Goal: Check status: Check status

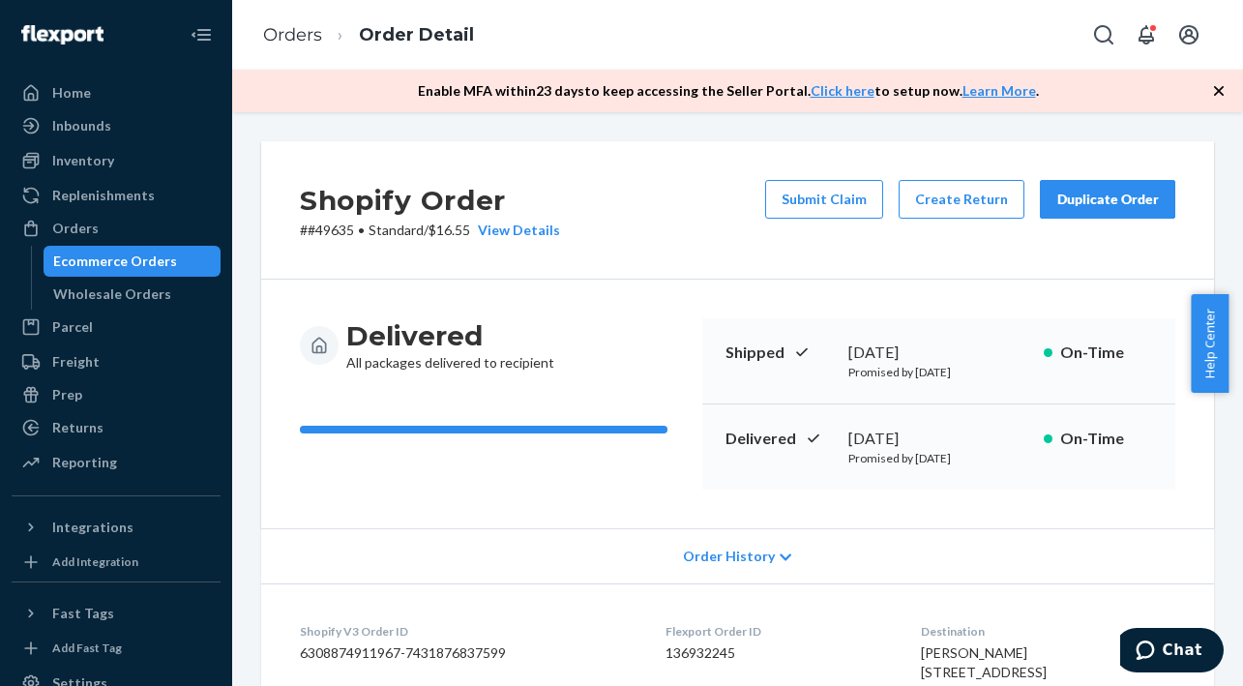
scroll to position [580, 0]
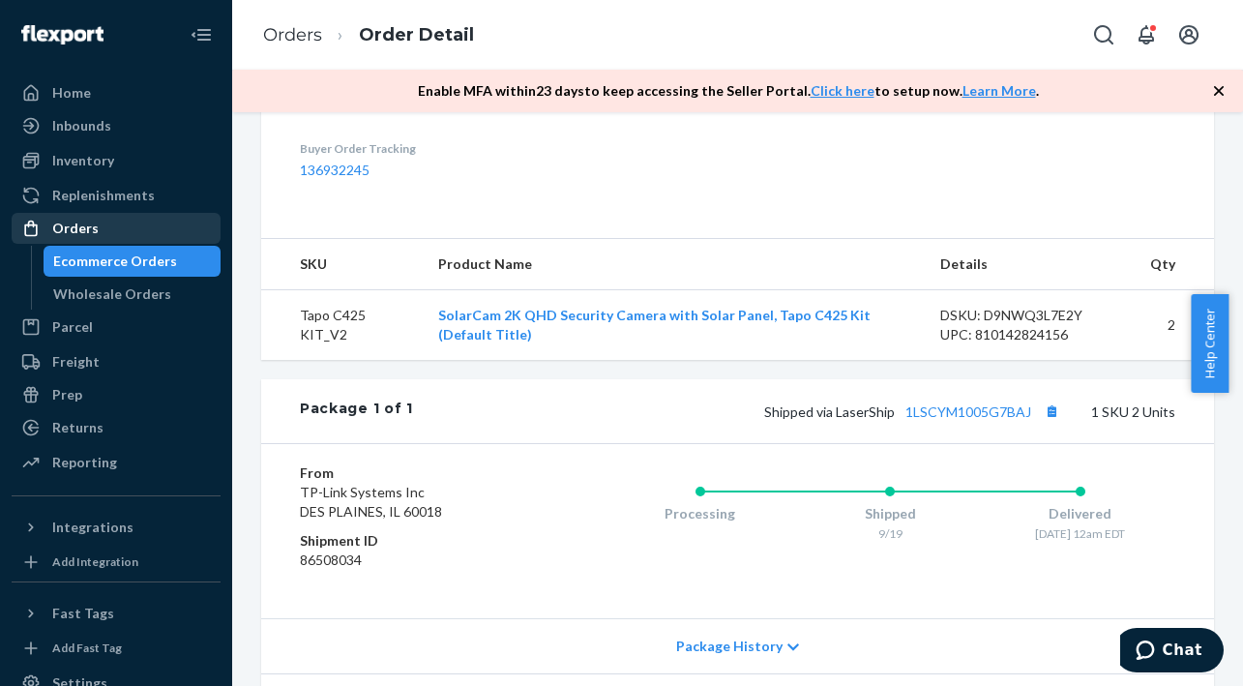
click at [104, 227] on div "Orders" at bounding box center [116, 228] width 205 height 27
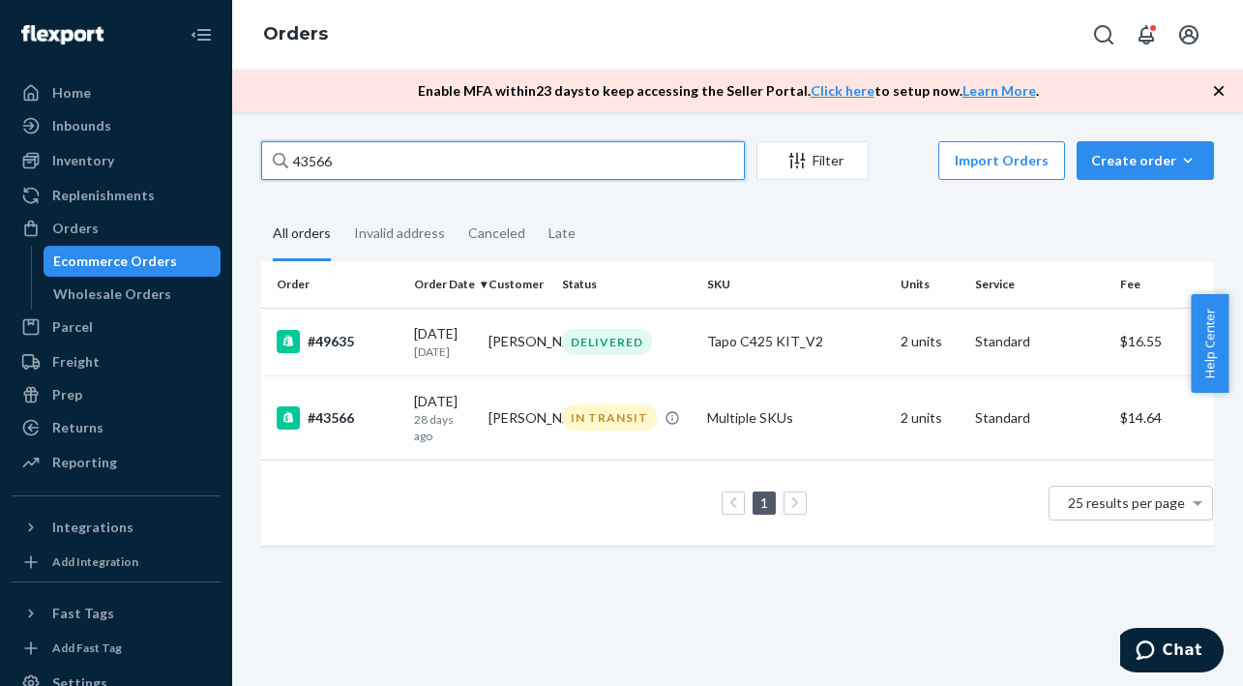
drag, startPoint x: 359, startPoint y: 160, endPoint x: 296, endPoint y: 160, distance: 62.9
click at [296, 160] on input "43566" at bounding box center [503, 160] width 484 height 39
paste input "959"
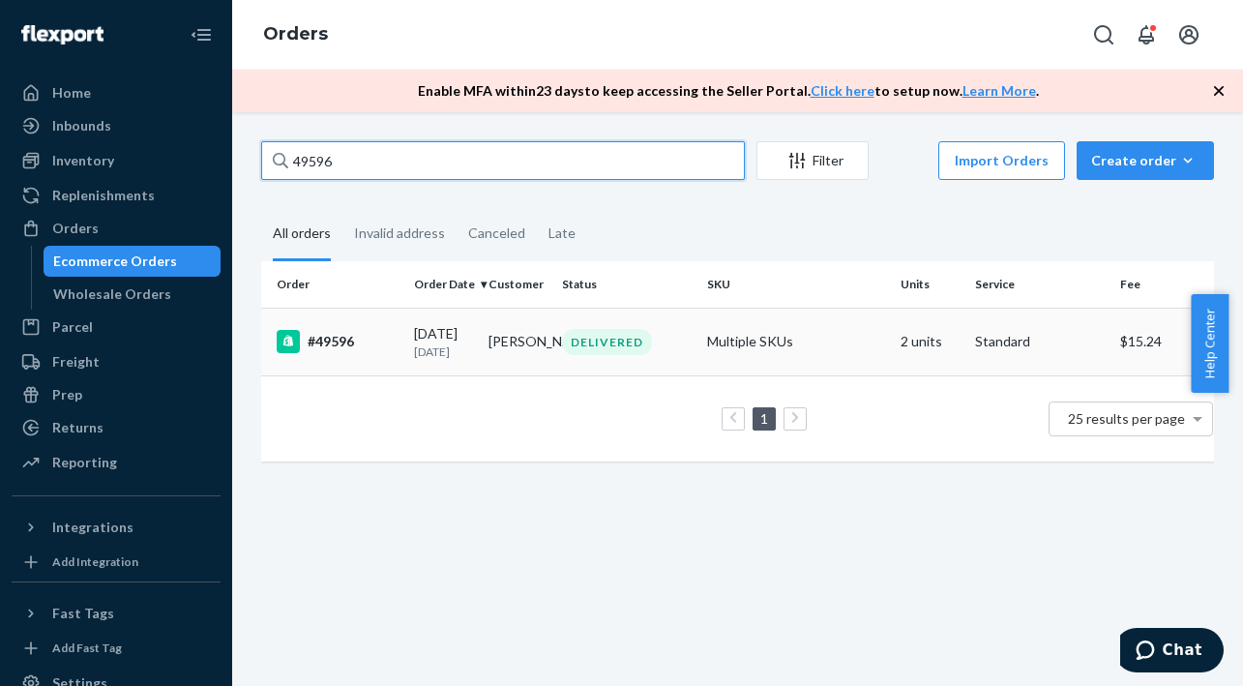
type input "49596"
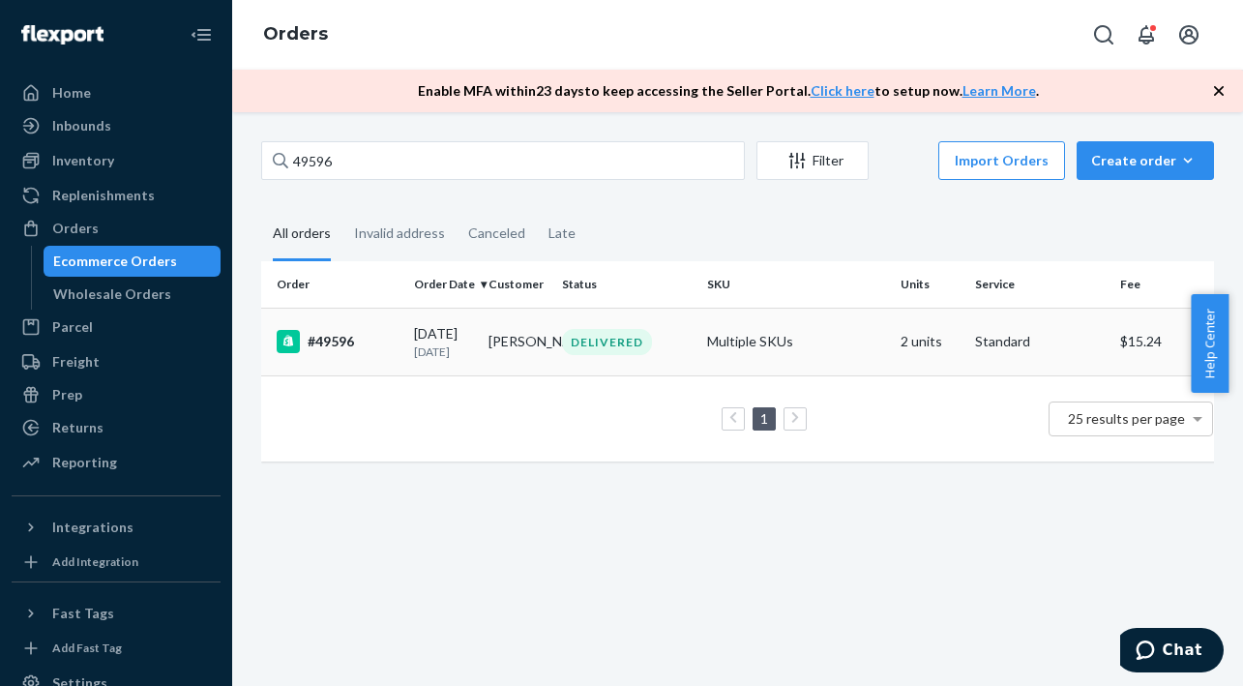
click at [449, 330] on div "[DATE] [DATE]" at bounding box center [443, 342] width 59 height 36
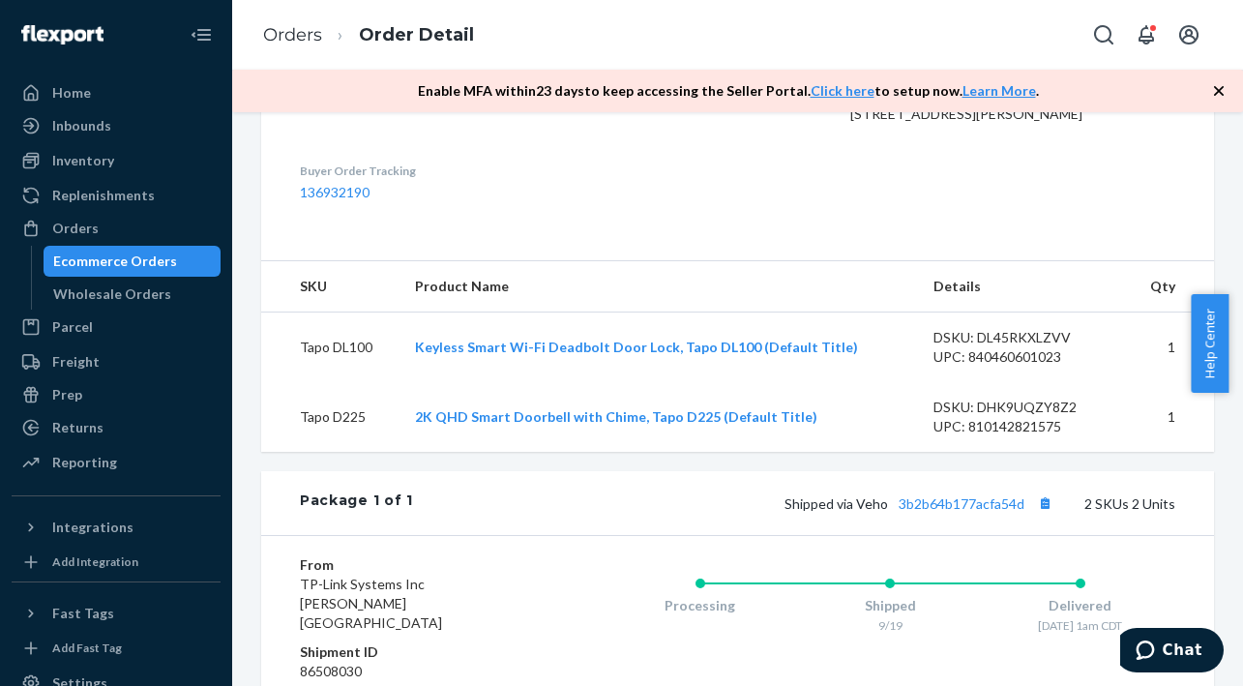
scroll to position [580, 0]
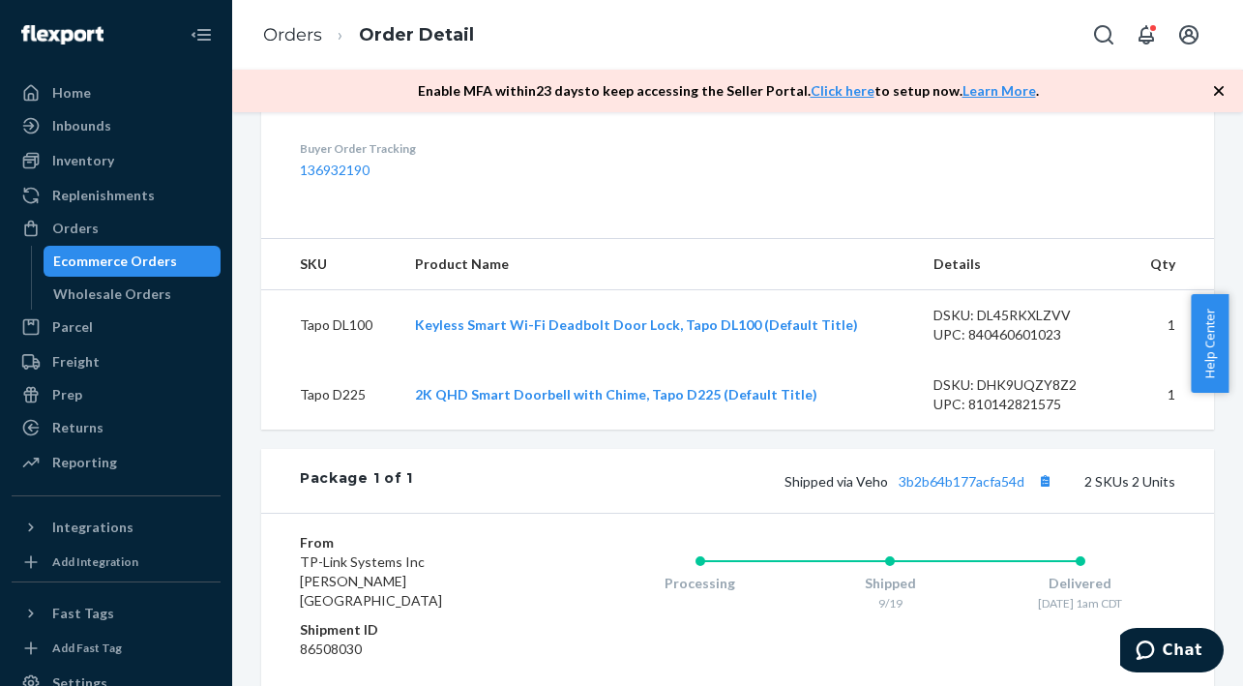
click at [147, 238] on div "Orders" at bounding box center [116, 228] width 205 height 27
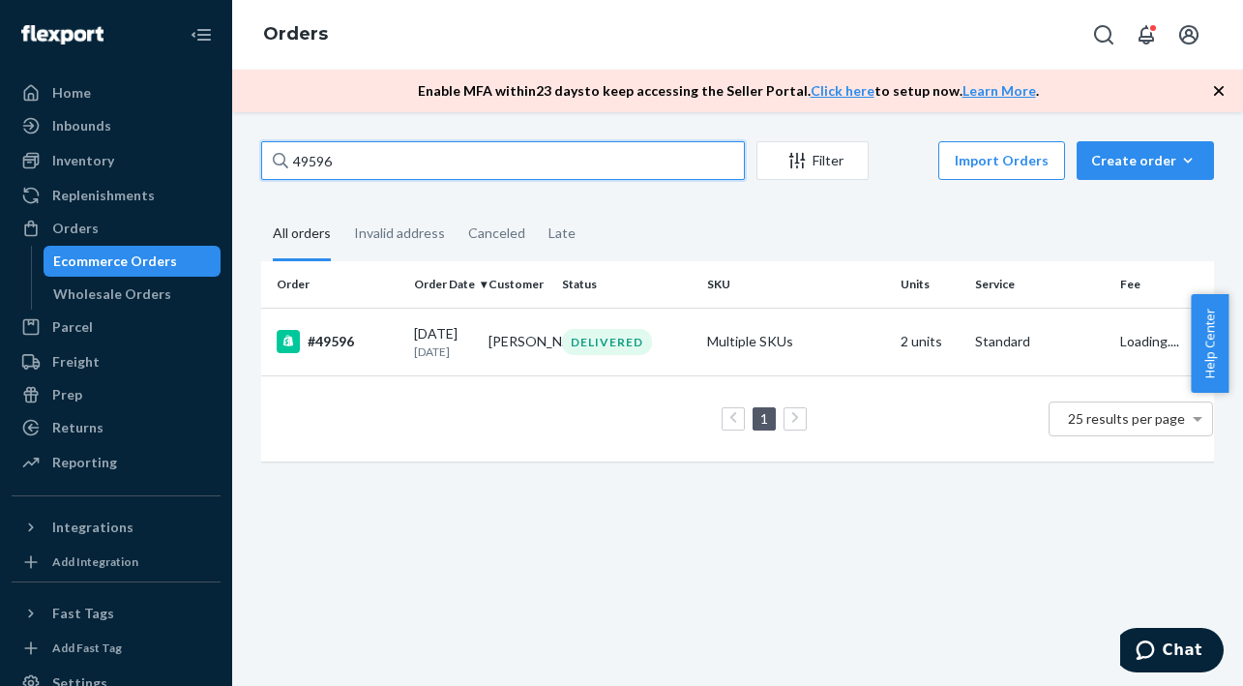
drag, startPoint x: 341, startPoint y: 166, endPoint x: 295, endPoint y: 161, distance: 46.8
click at [295, 161] on input "49596" at bounding box center [503, 160] width 484 height 39
paste input "50059 Complete"
type input "50059"
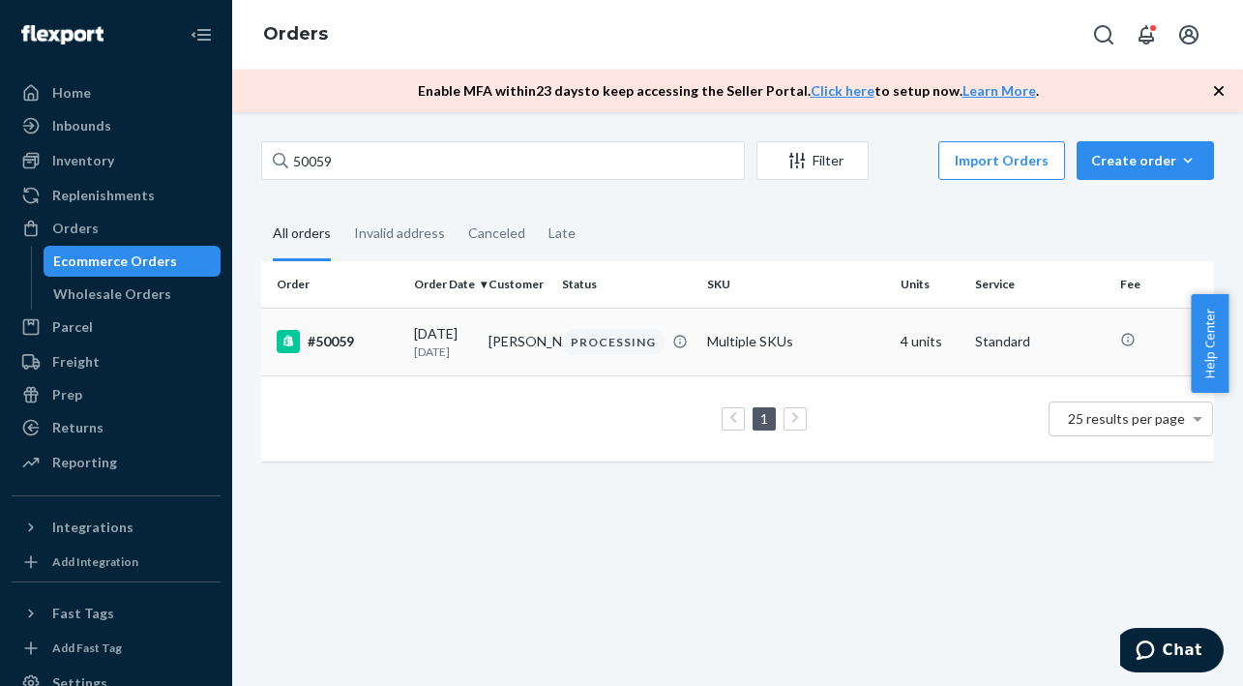
click at [337, 342] on div "#50059" at bounding box center [338, 341] width 122 height 23
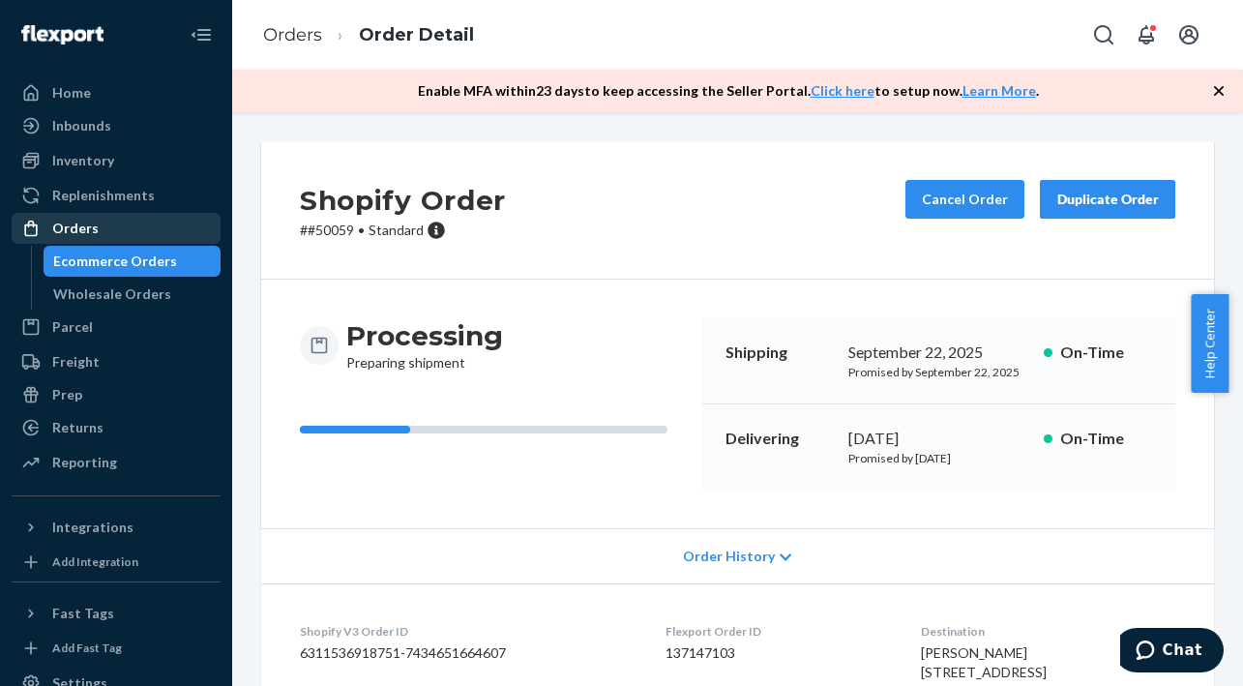
click at [69, 236] on div "Orders" at bounding box center [75, 228] width 46 height 19
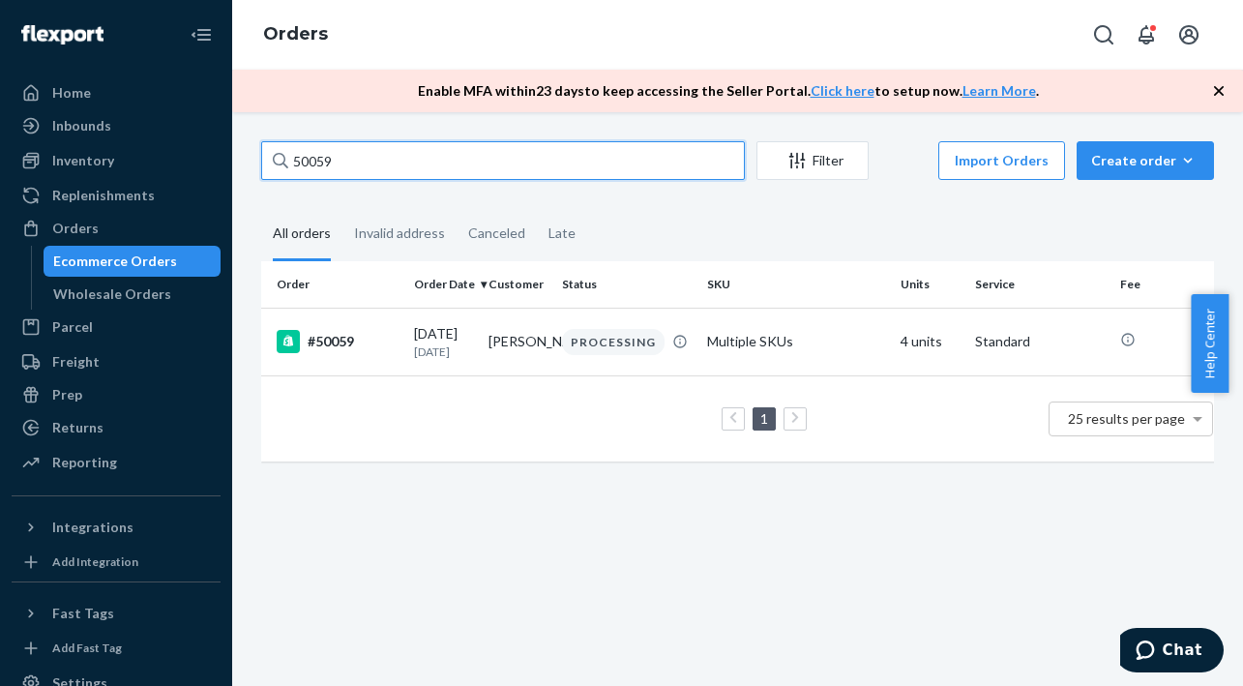
drag, startPoint x: 369, startPoint y: 163, endPoint x: 296, endPoint y: 165, distance: 72.6
click at [296, 165] on input "50059" at bounding box center [503, 160] width 484 height 39
paste input "46888"
type input "46888"
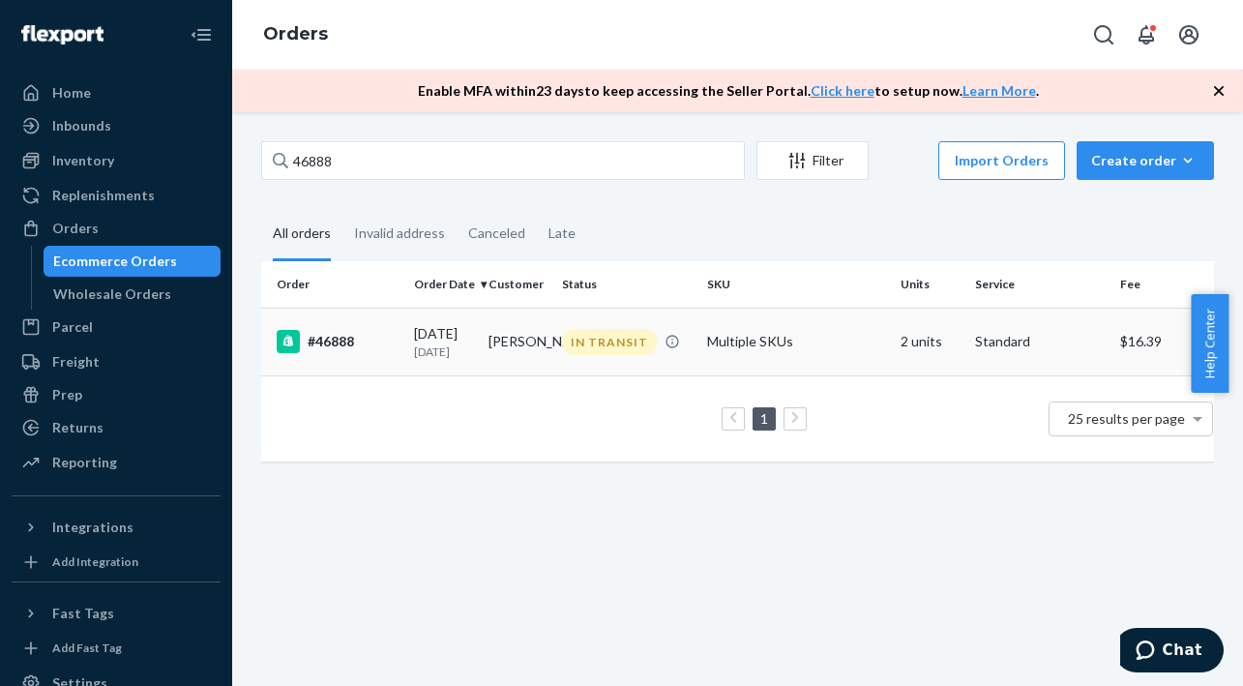
click at [444, 330] on div "[DATE] [DATE]" at bounding box center [443, 342] width 59 height 36
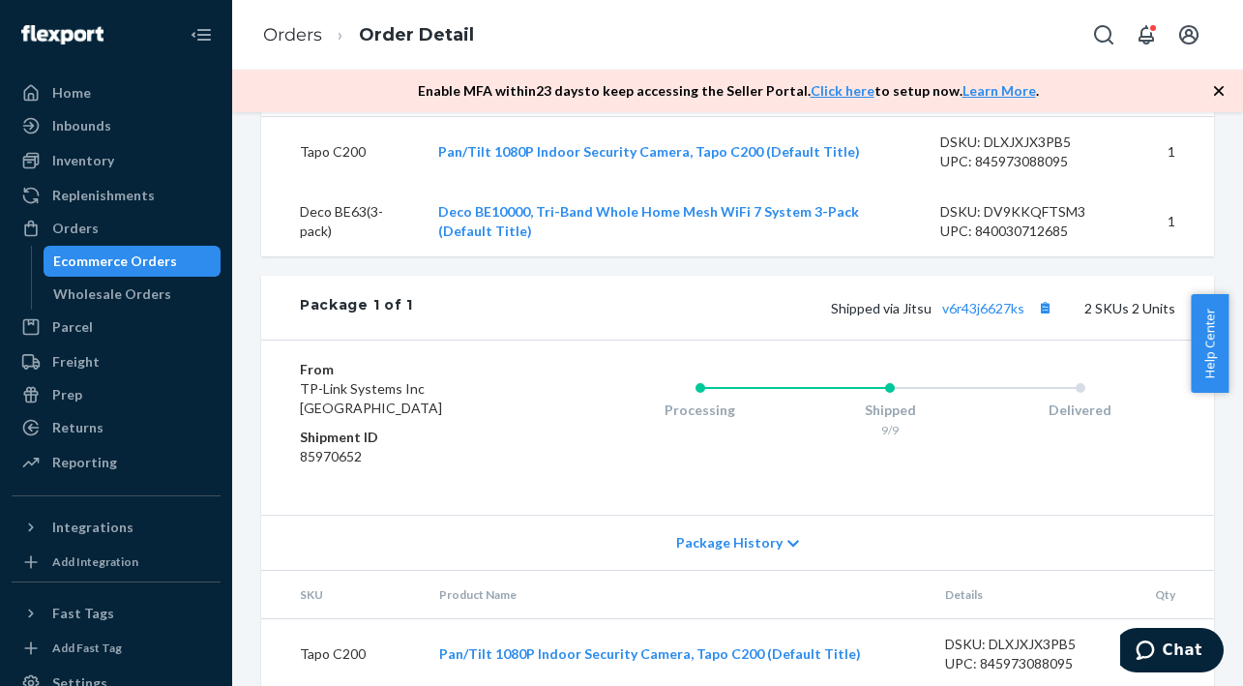
scroll to position [774, 0]
click at [99, 237] on div "Orders" at bounding box center [116, 228] width 205 height 27
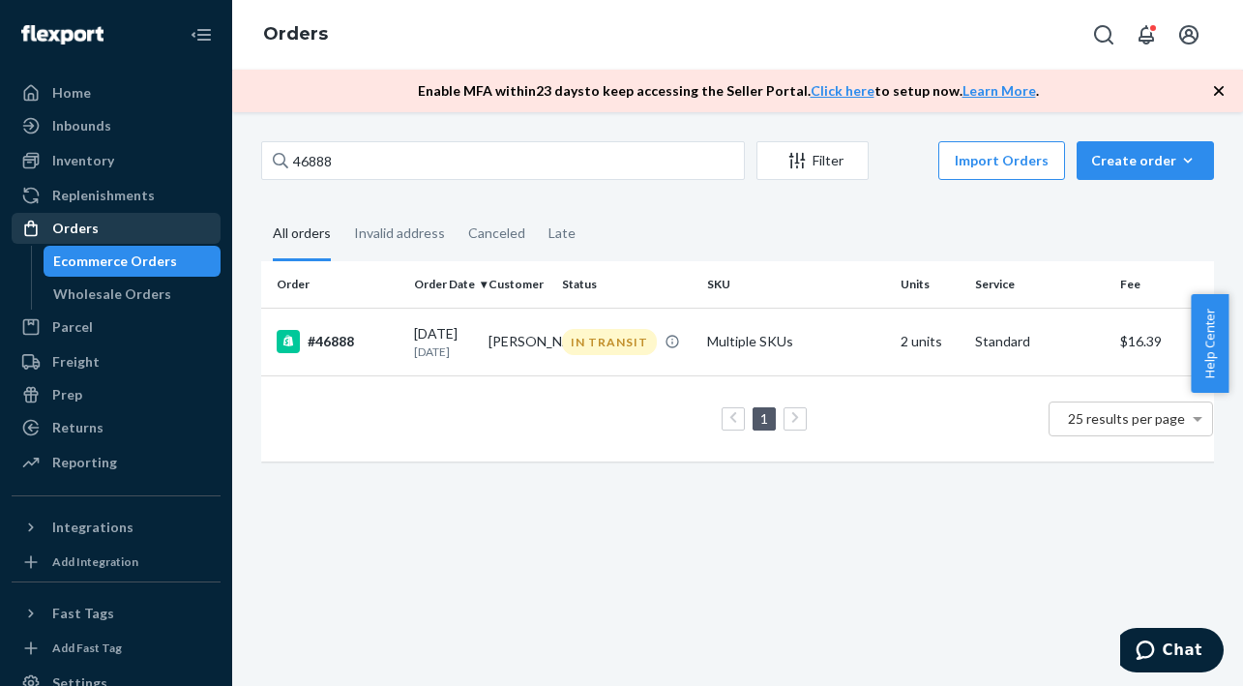
drag, startPoint x: 77, startPoint y: 231, endPoint x: 130, endPoint y: 227, distance: 52.4
click at [77, 231] on div "Orders" at bounding box center [75, 228] width 46 height 19
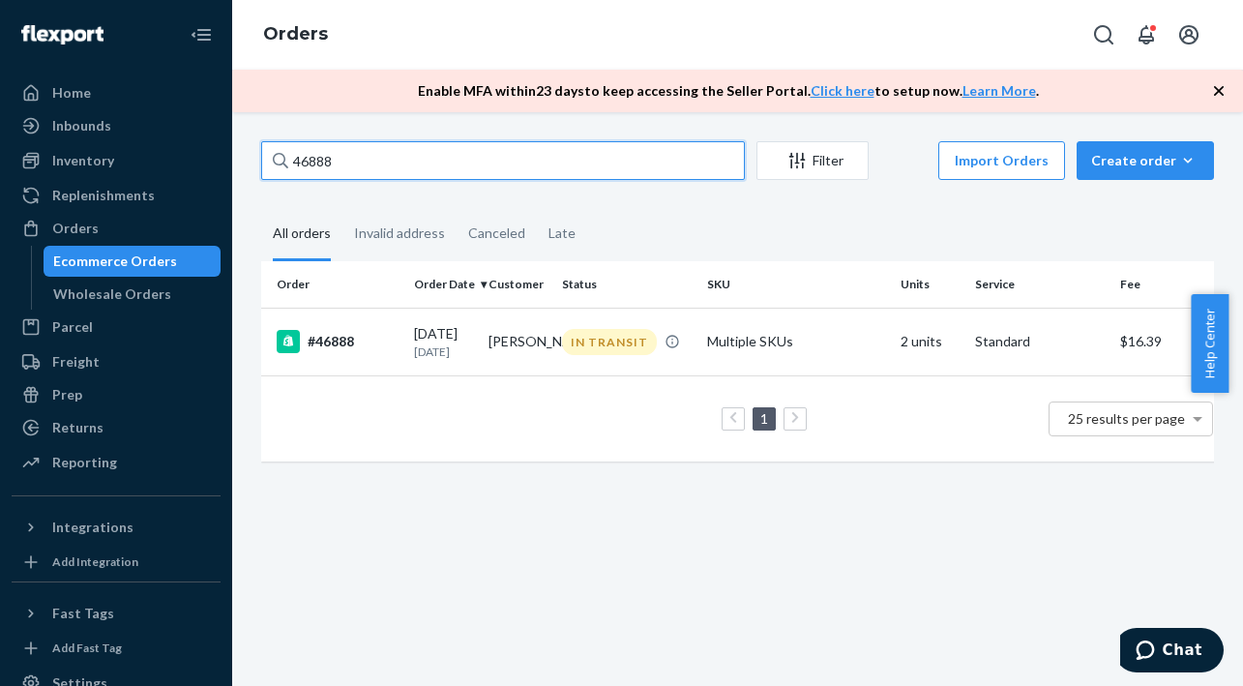
drag, startPoint x: 349, startPoint y: 155, endPoint x: 297, endPoint y: 160, distance: 52.5
click at [297, 160] on input "46888" at bounding box center [503, 160] width 484 height 39
paste input "3067"
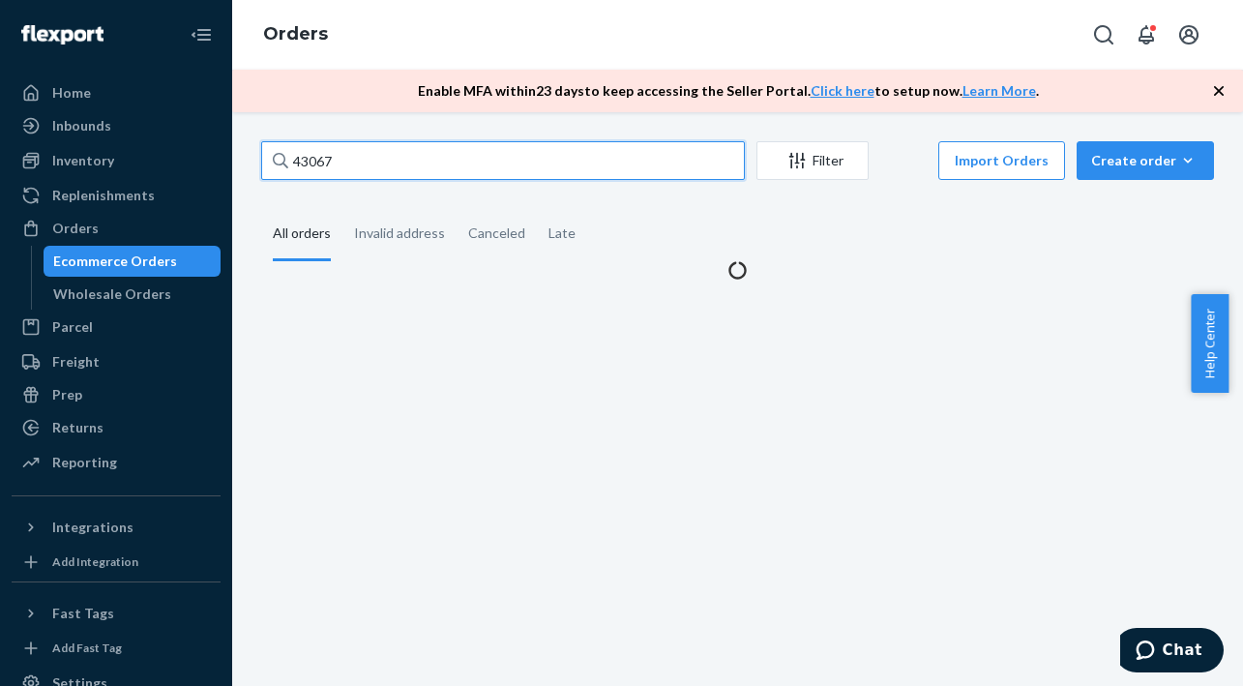
type input "43067"
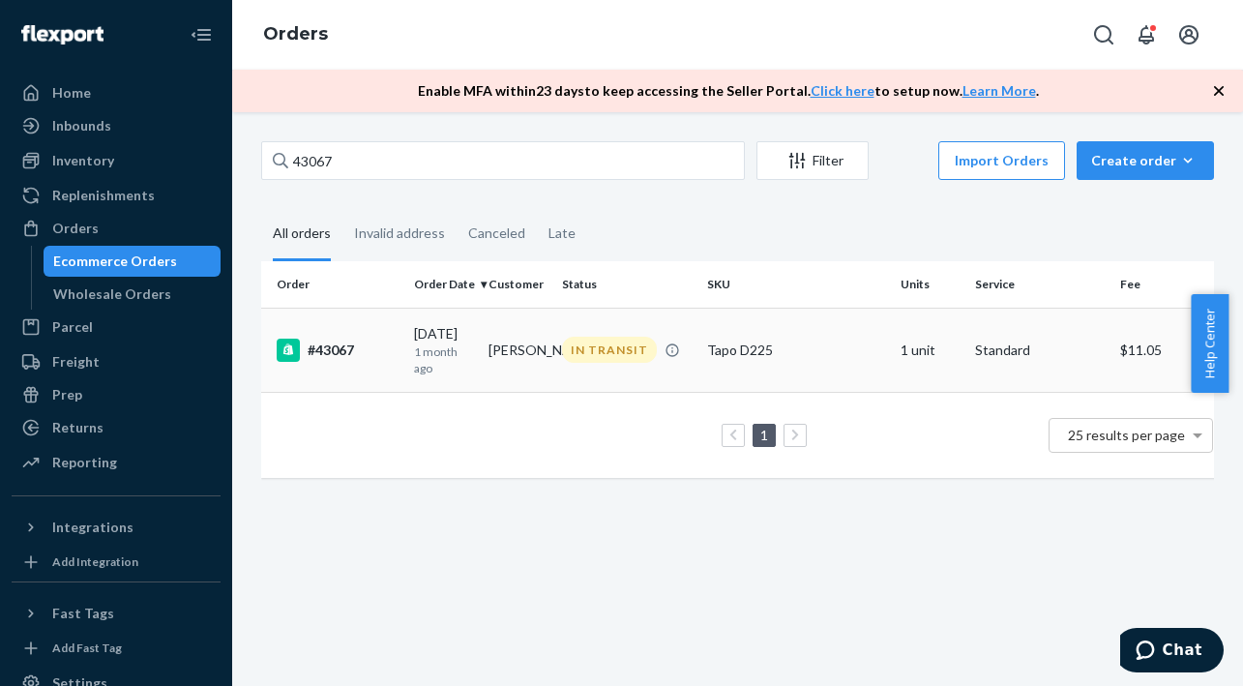
click at [490, 349] on td "[PERSON_NAME]" at bounding box center [518, 350] width 74 height 84
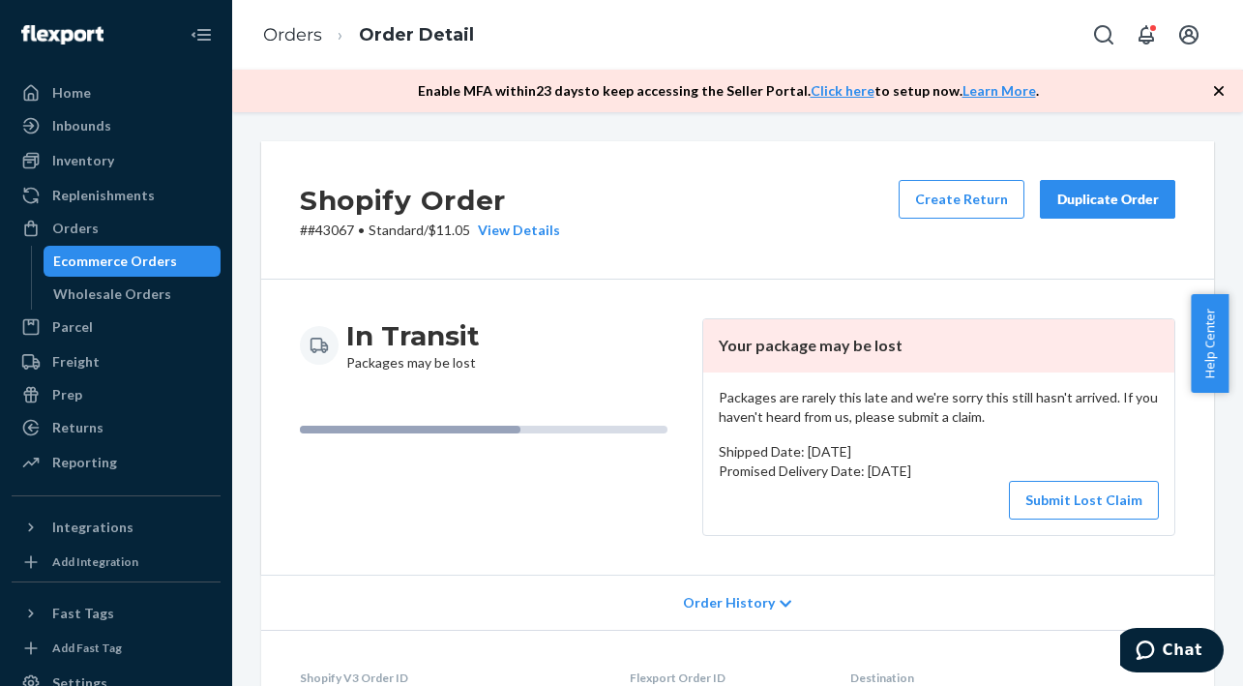
drag, startPoint x: 72, startPoint y: 229, endPoint x: 422, endPoint y: 85, distance: 378.7
click at [72, 229] on div "Orders" at bounding box center [75, 228] width 46 height 19
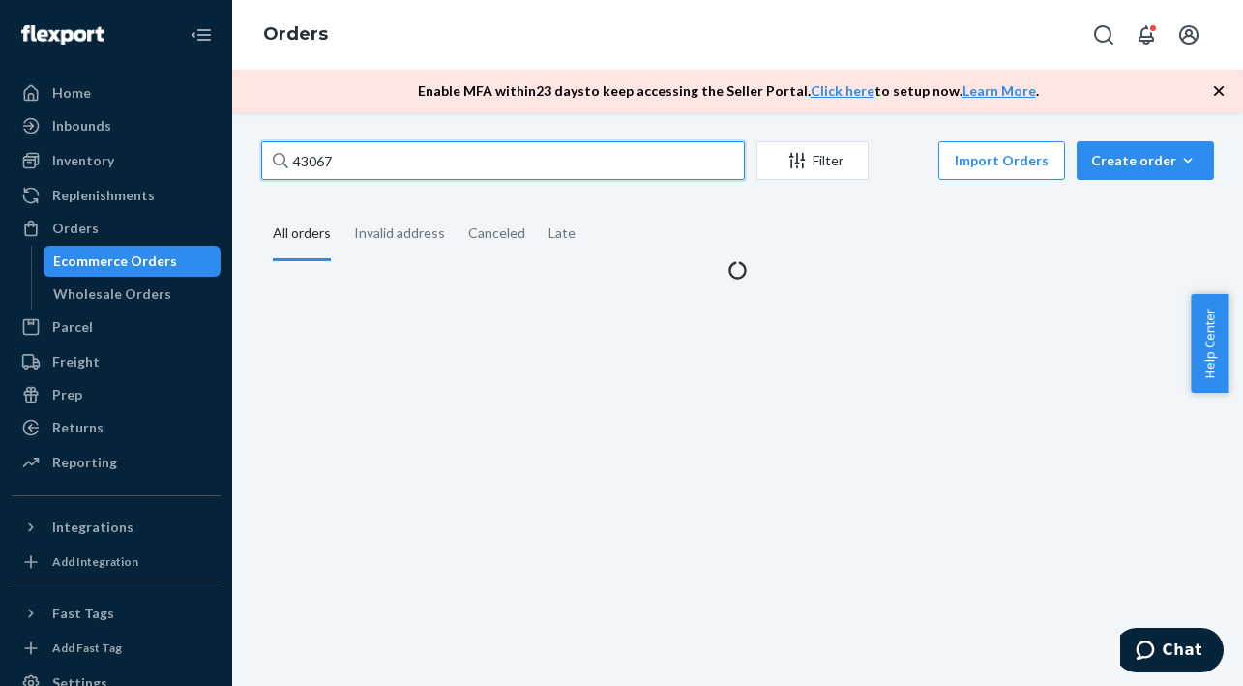
click at [362, 158] on input "43067" at bounding box center [503, 160] width 484 height 39
type input "4"
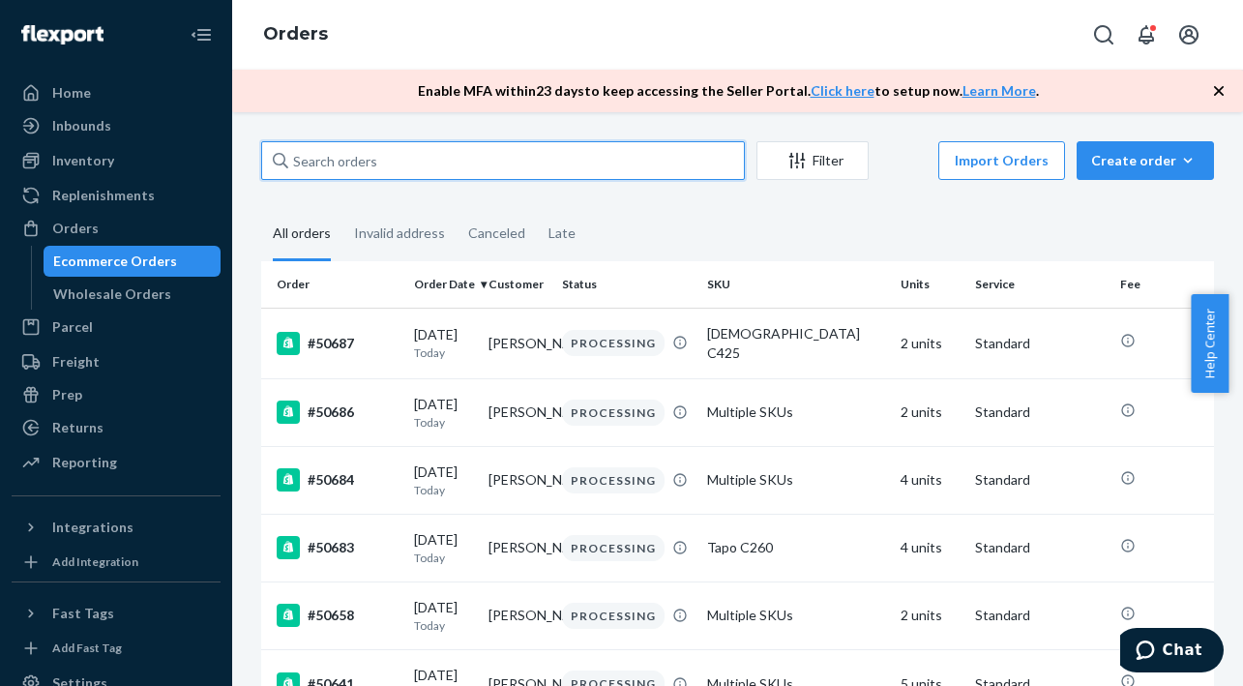
paste input "49318"
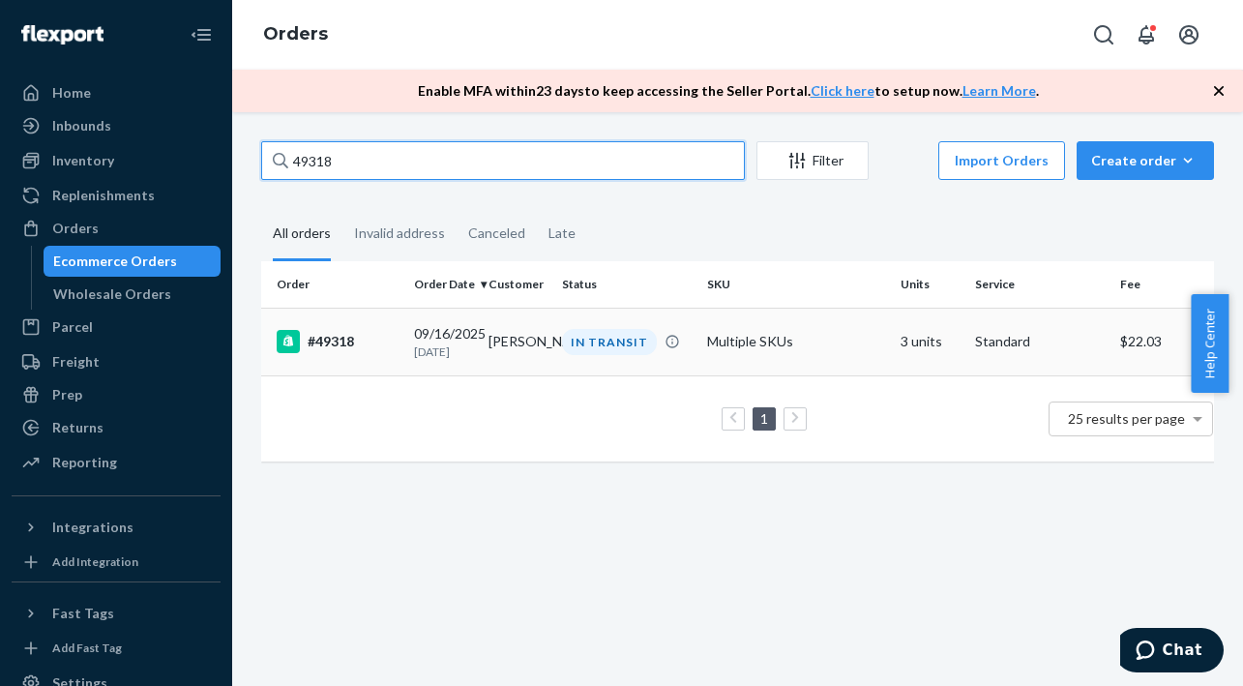
type input "49318"
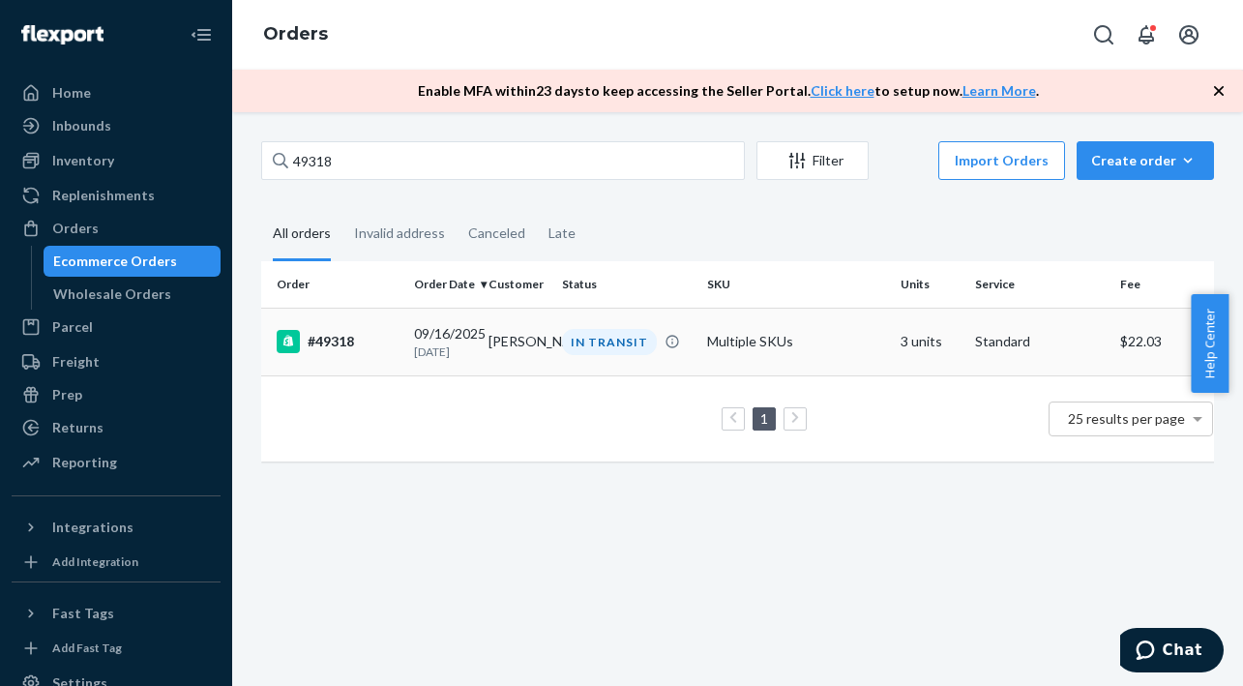
click at [323, 342] on div "#49318" at bounding box center [338, 341] width 122 height 23
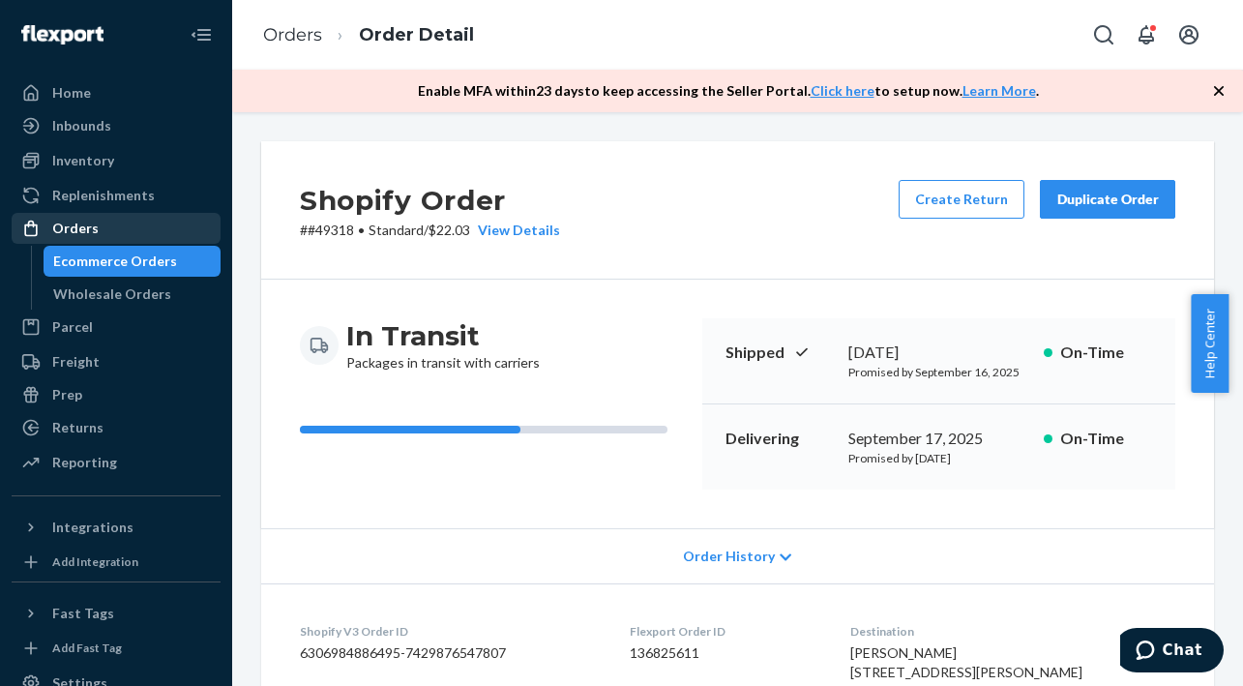
click at [97, 235] on div "Orders" at bounding box center [116, 228] width 205 height 27
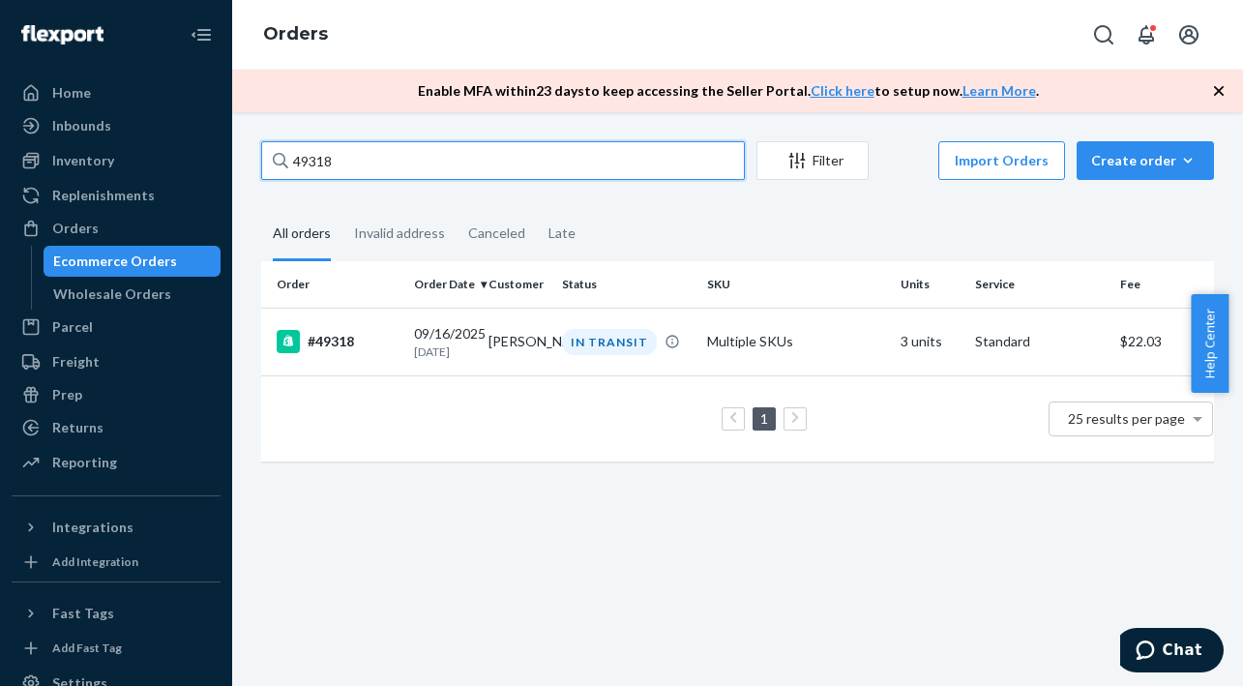
drag, startPoint x: 345, startPoint y: 156, endPoint x: 292, endPoint y: 161, distance: 53.4
click at [292, 161] on input "49318" at bounding box center [503, 160] width 484 height 39
paste input "777"
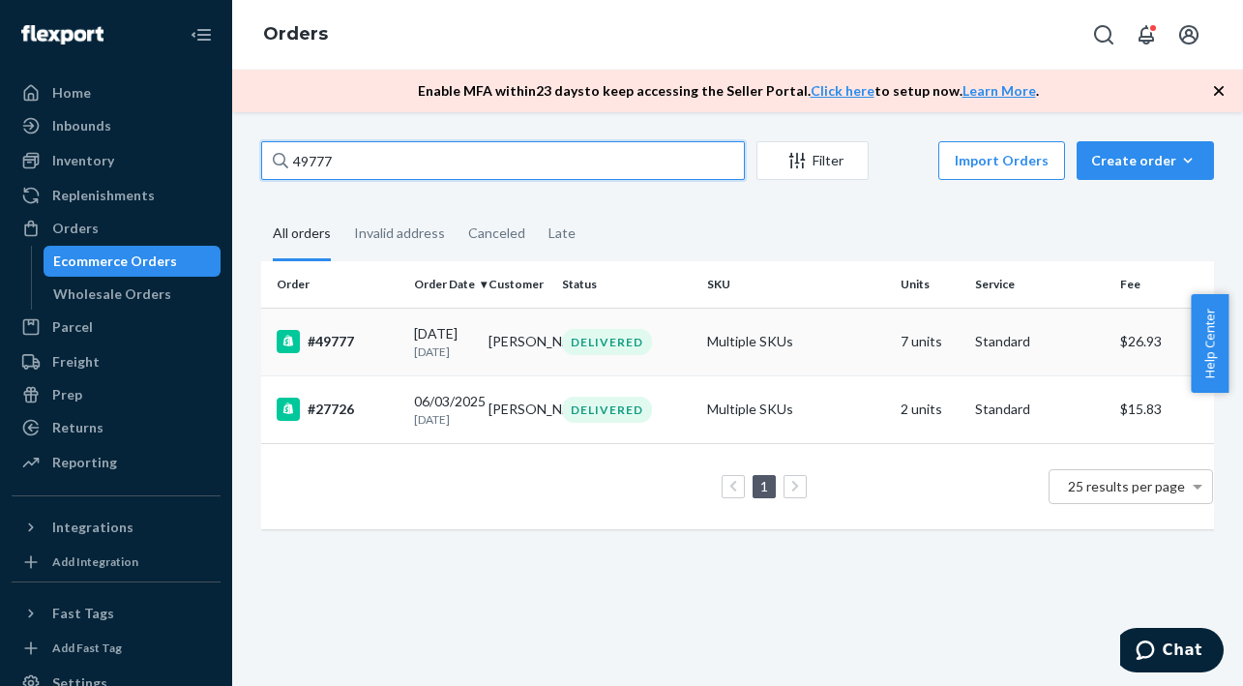
type input "49777"
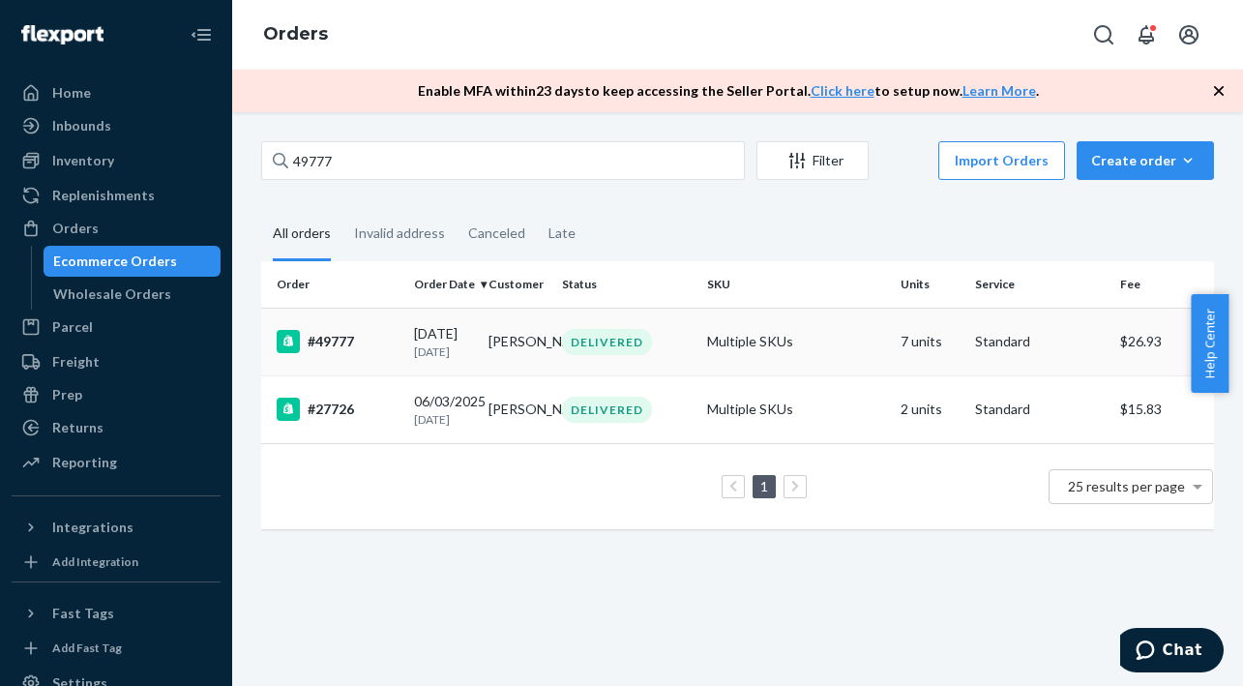
click at [354, 345] on div "#49777" at bounding box center [338, 341] width 122 height 23
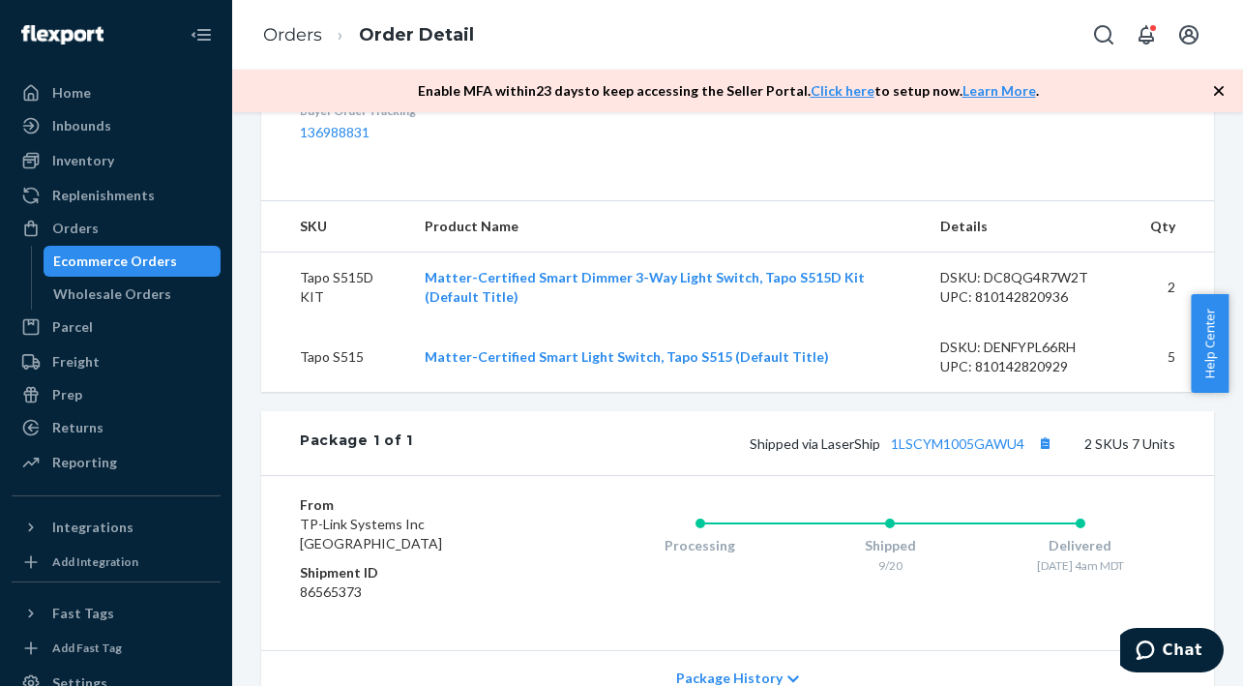
scroll to position [677, 0]
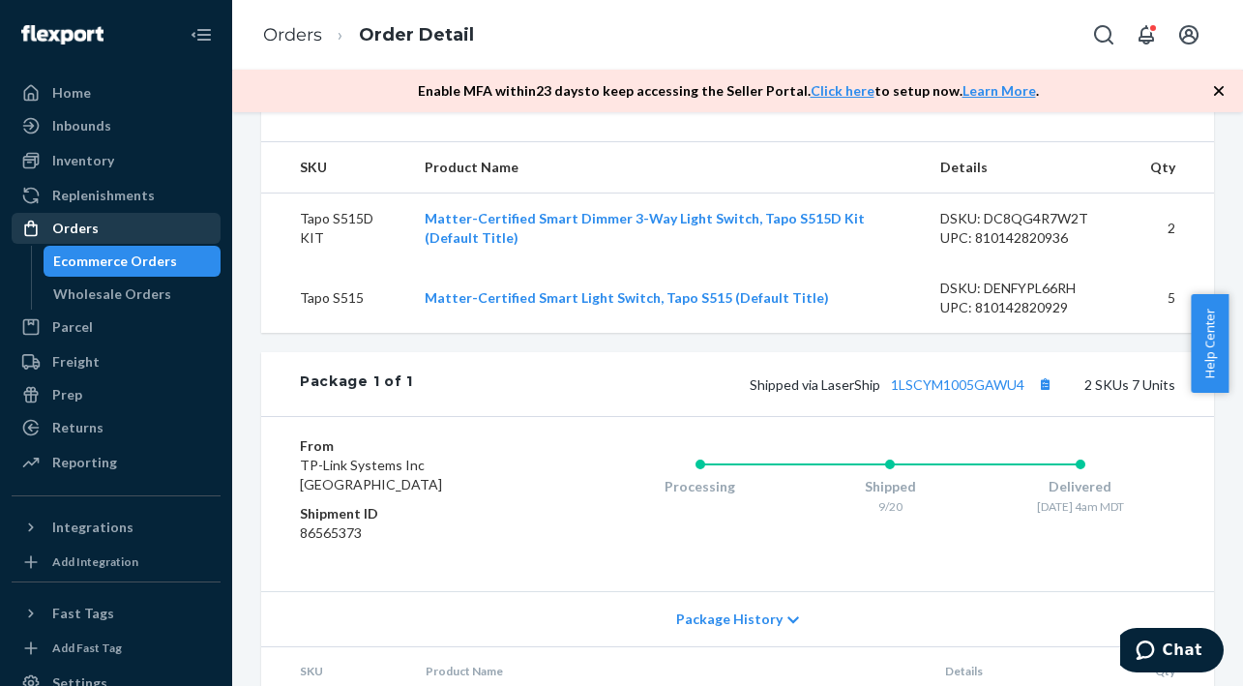
click at [75, 239] on div "Orders" at bounding box center [116, 228] width 205 height 27
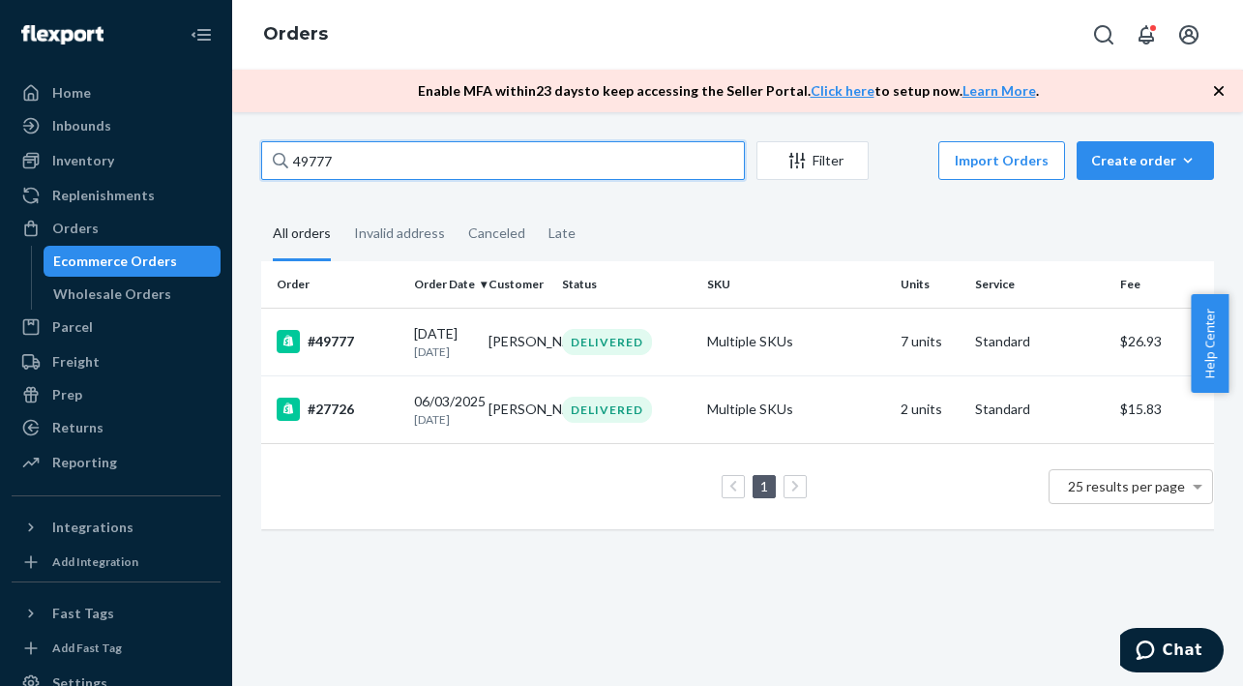
click at [295, 160] on input "49777" at bounding box center [503, 160] width 484 height 39
paste input "0769"
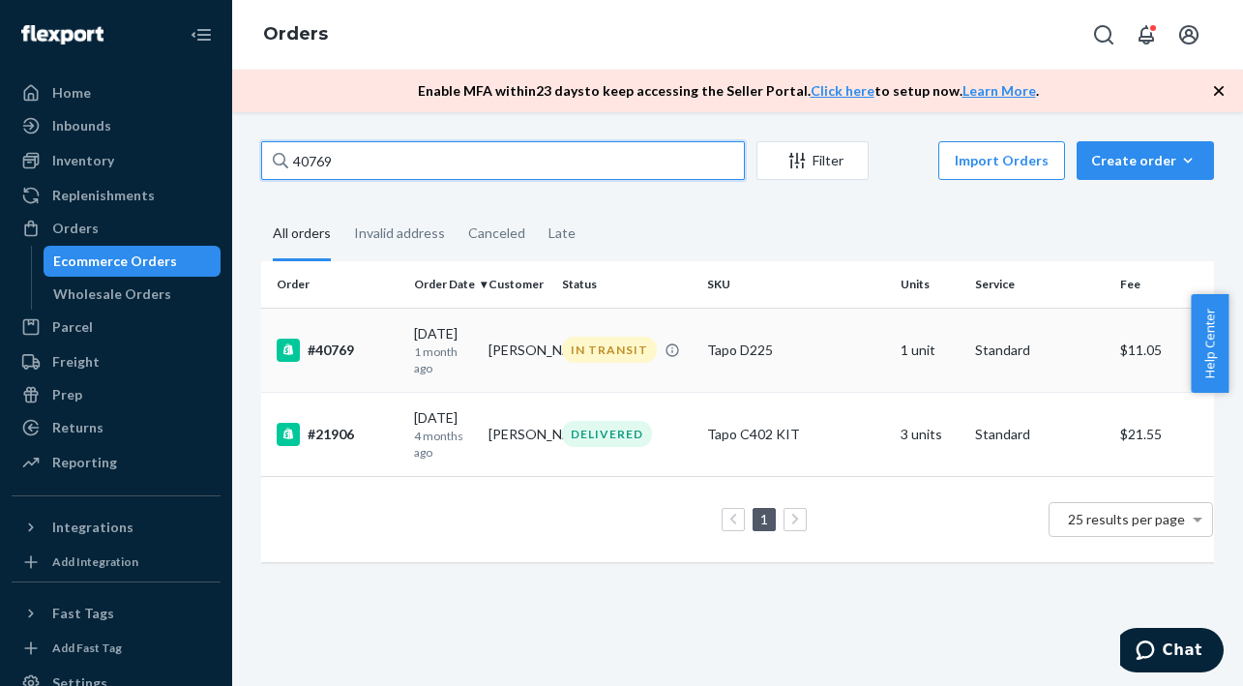
type input "40769"
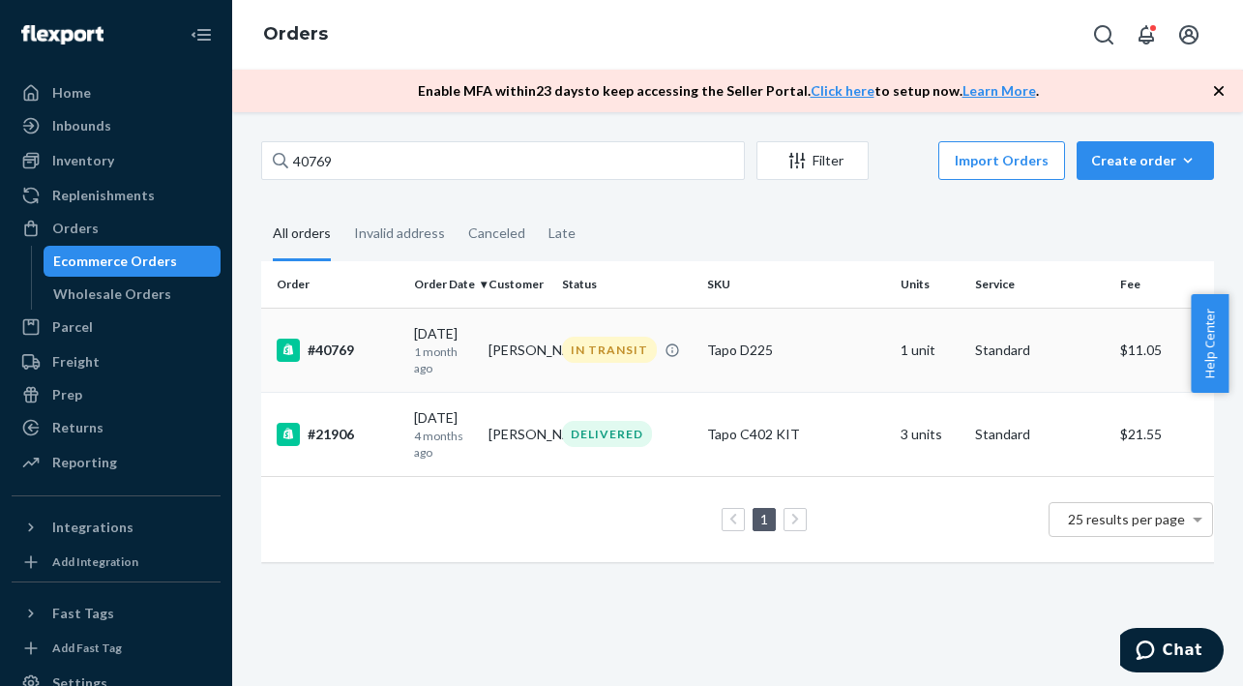
click at [456, 356] on p "1 month ago" at bounding box center [443, 359] width 59 height 33
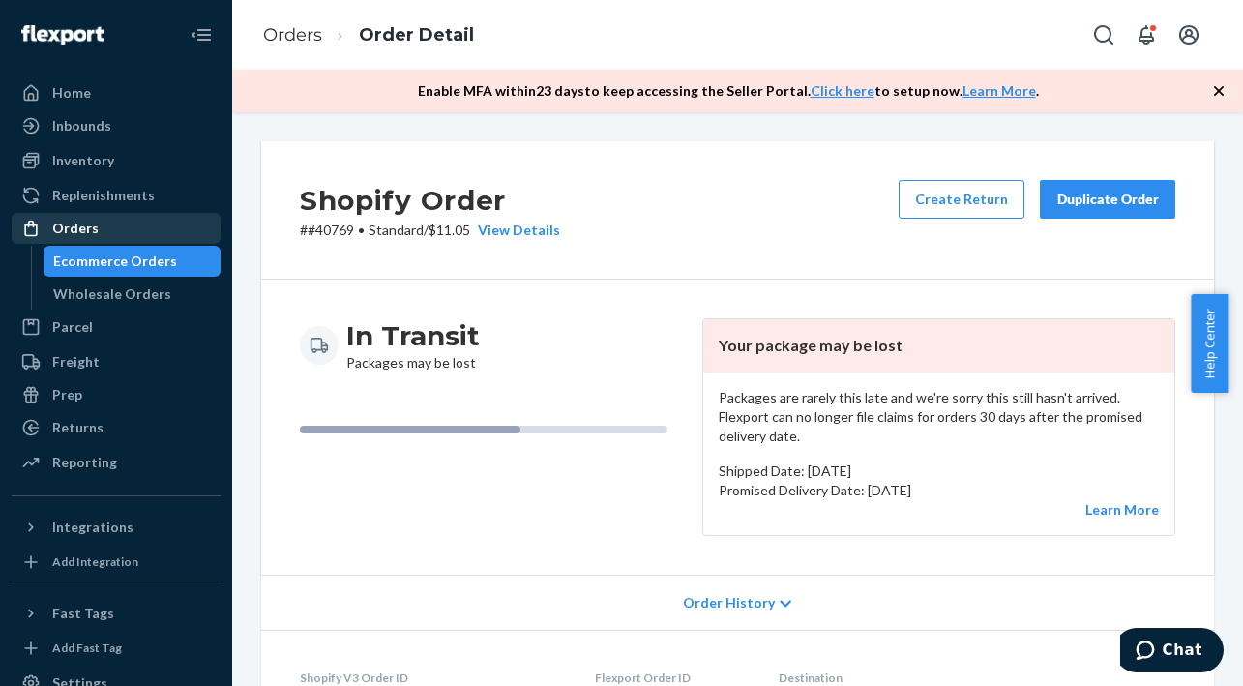
click at [89, 225] on div "Orders" at bounding box center [75, 228] width 46 height 19
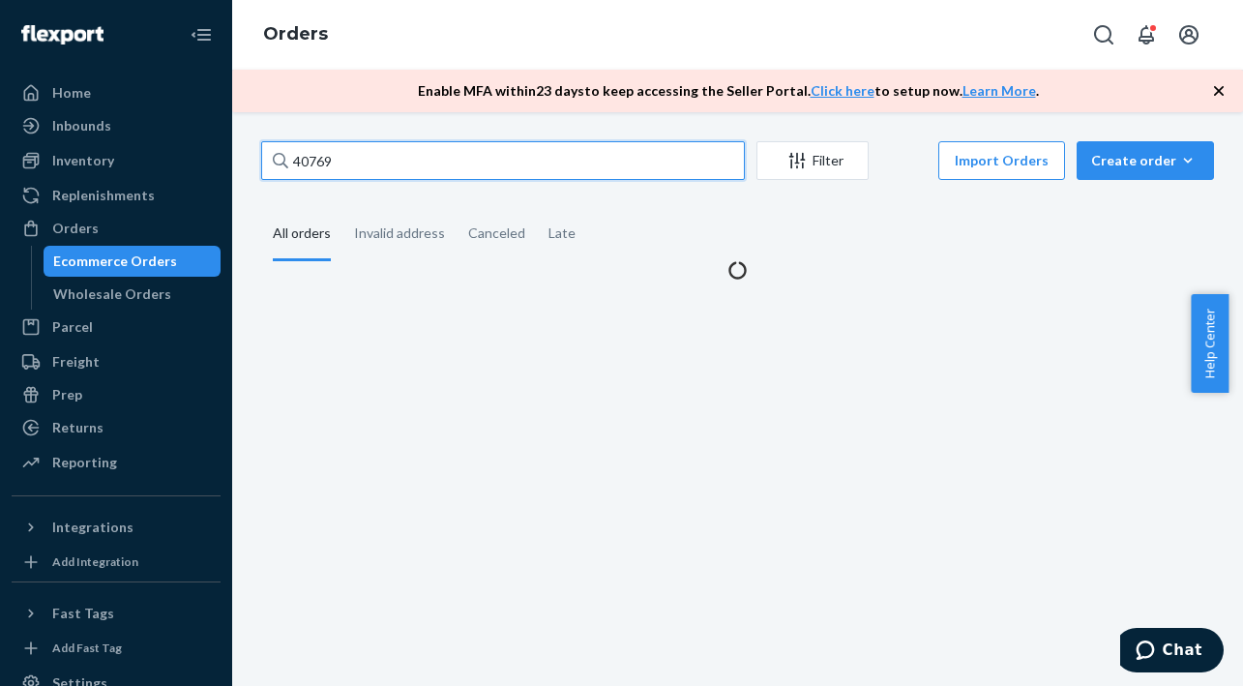
click at [375, 166] on input "40769" at bounding box center [503, 160] width 484 height 39
type input "4"
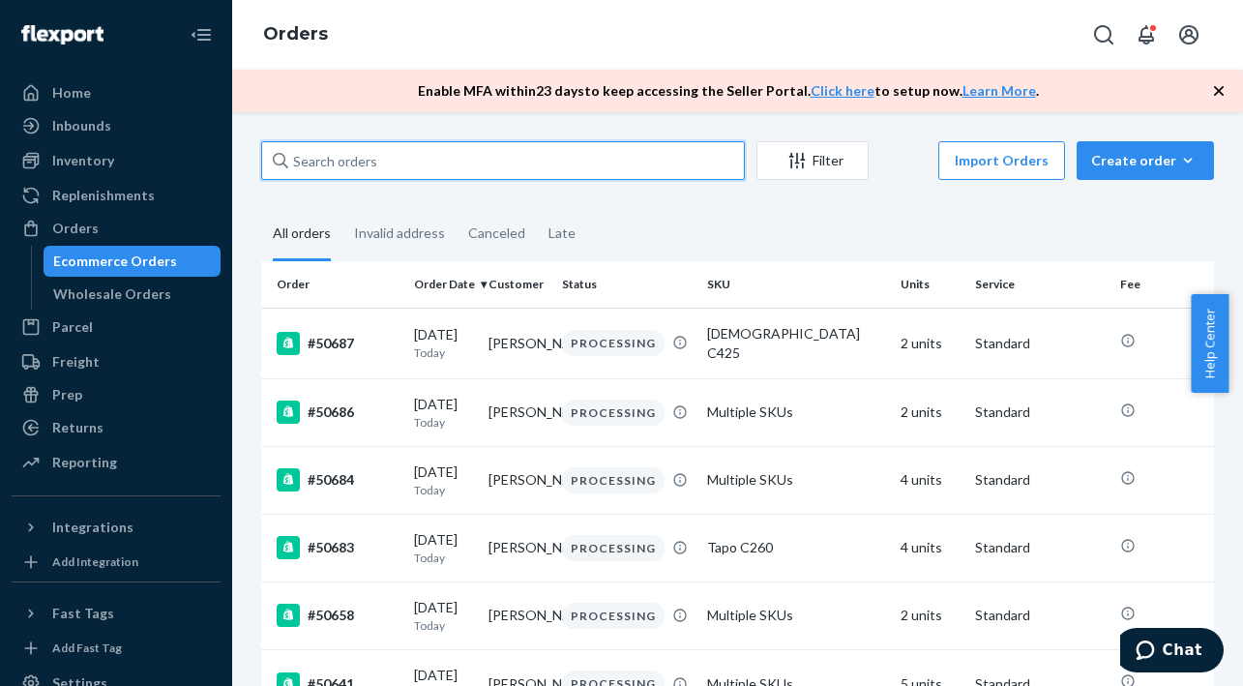
paste input "48457"
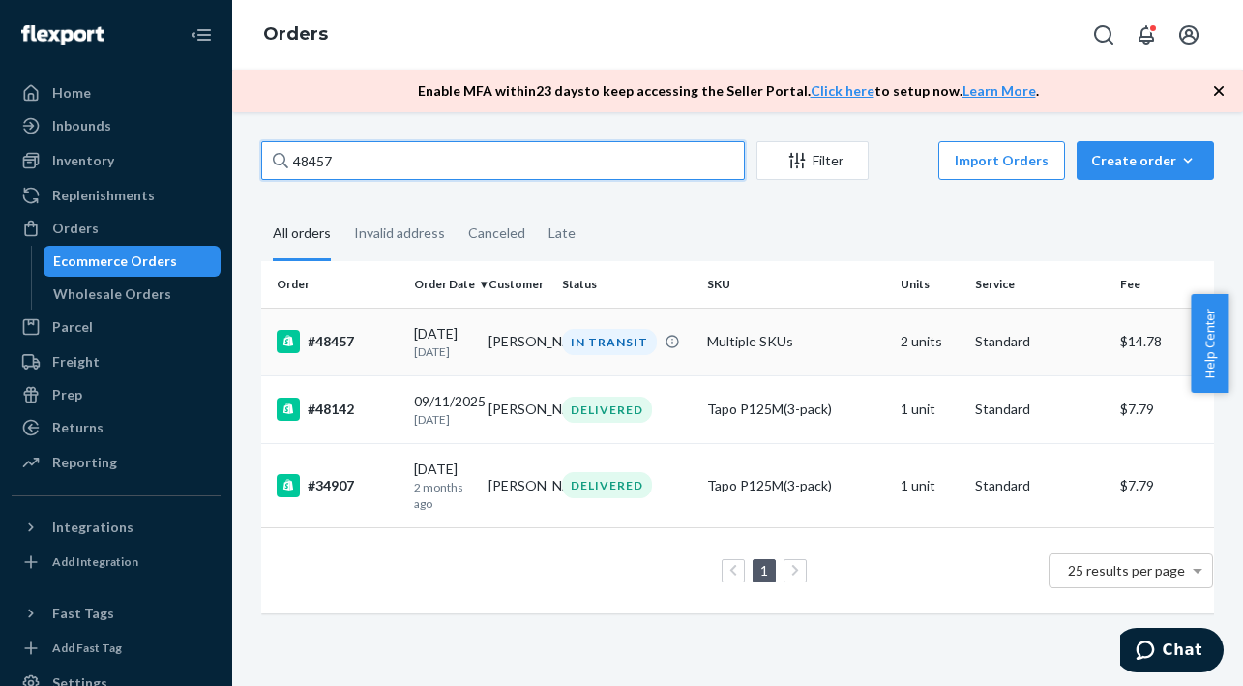
type input "48457"
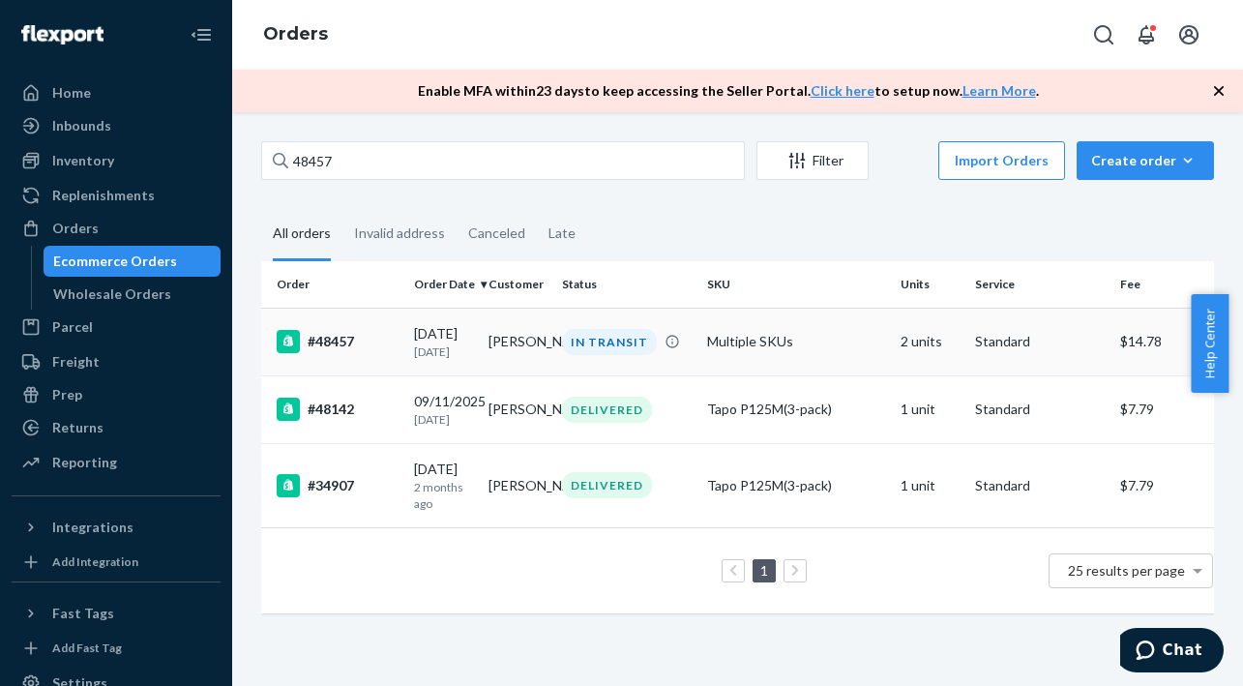
click at [429, 355] on p "[DATE]" at bounding box center [443, 351] width 59 height 16
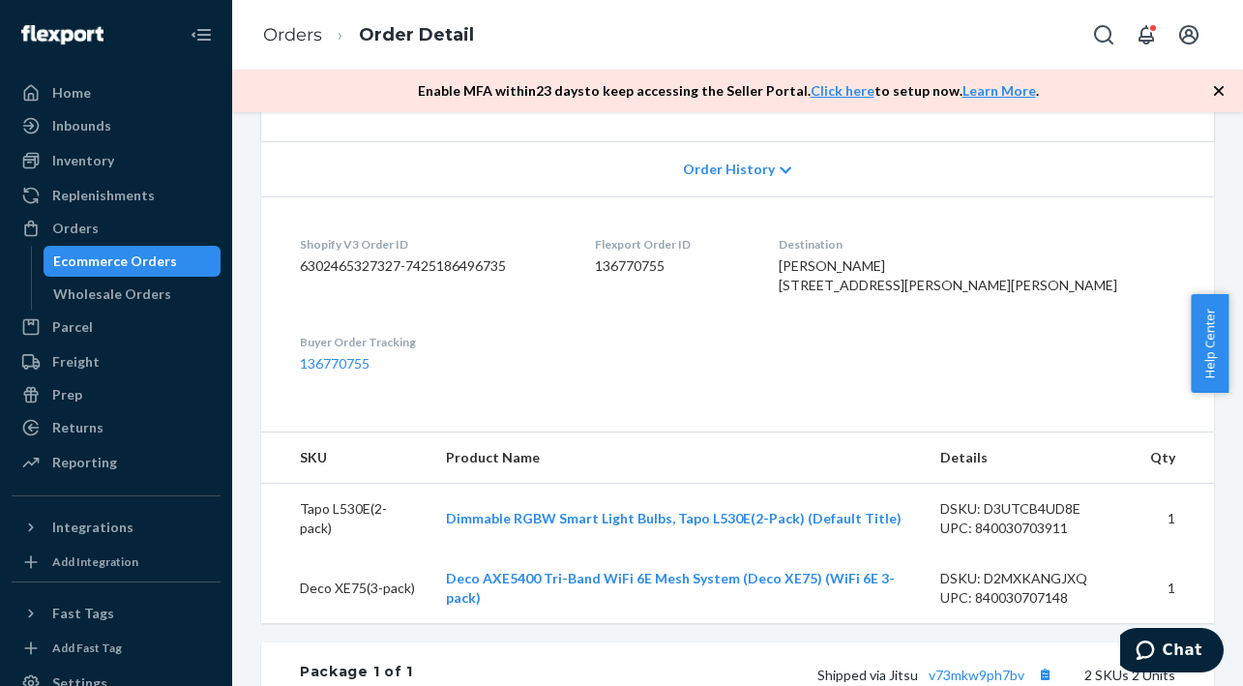
scroll to position [97, 0]
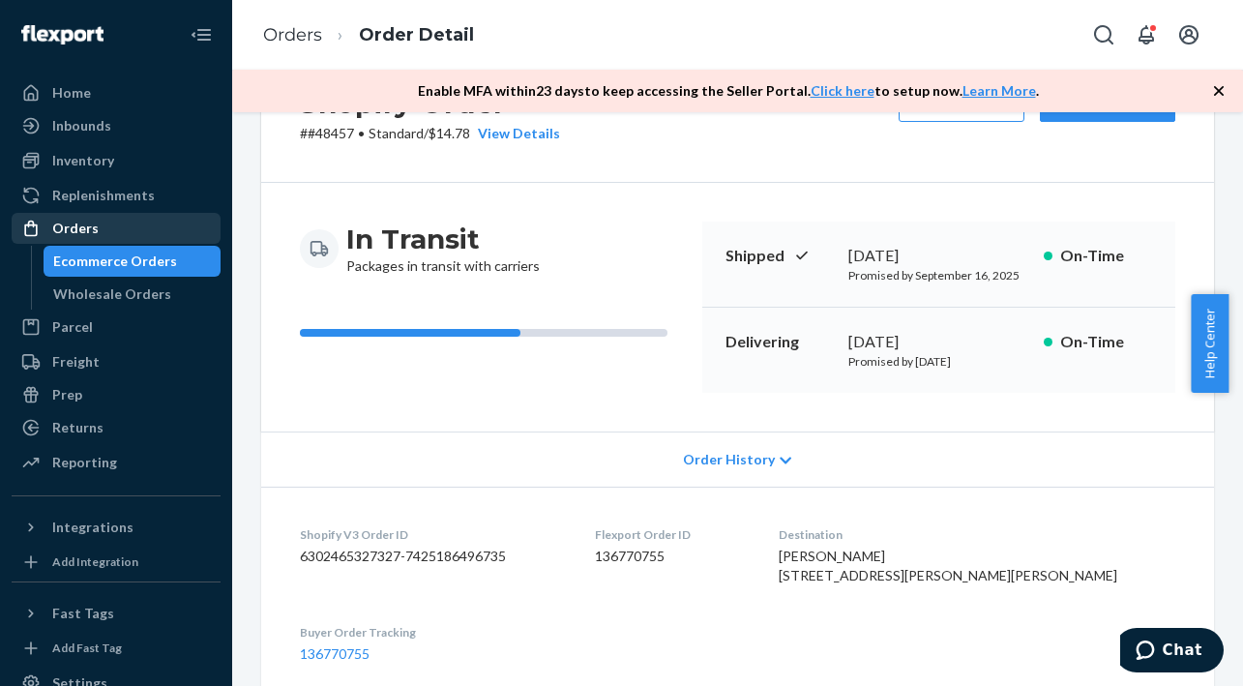
drag, startPoint x: 87, startPoint y: 230, endPoint x: 141, endPoint y: 229, distance: 54.2
click at [87, 230] on div "Orders" at bounding box center [75, 228] width 46 height 19
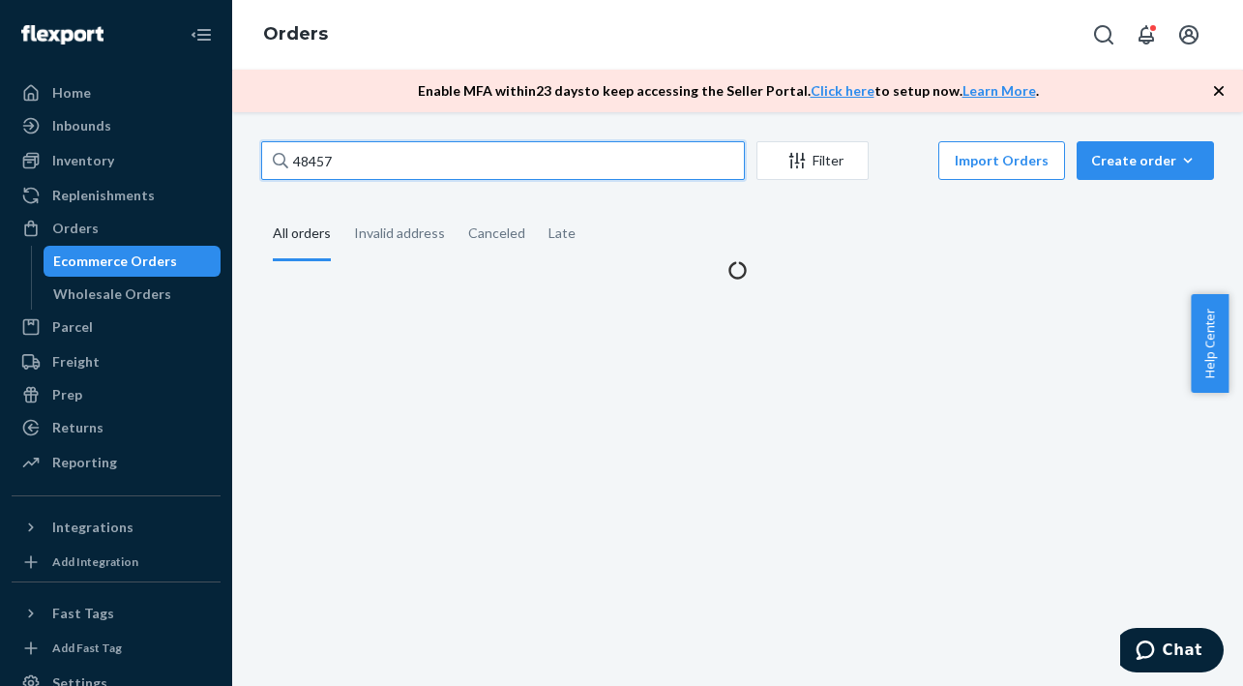
click at [431, 171] on input "48457" at bounding box center [503, 160] width 484 height 39
type input "4"
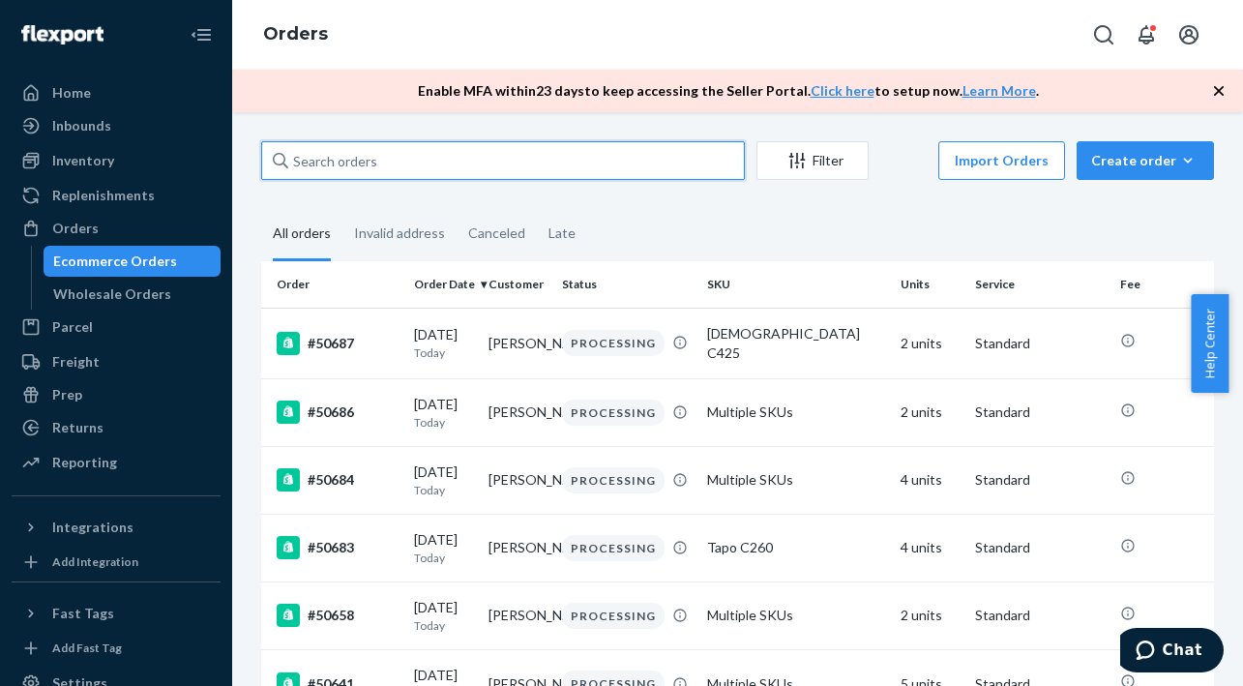
paste input "48242"
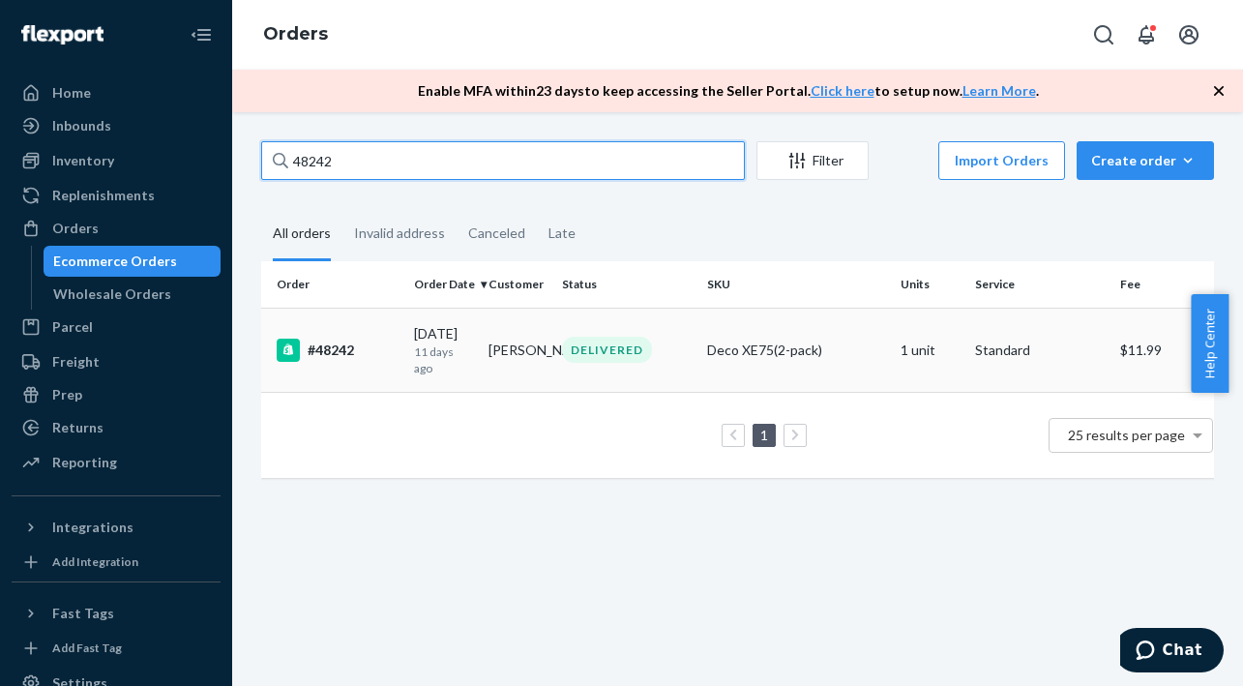
type input "48242"
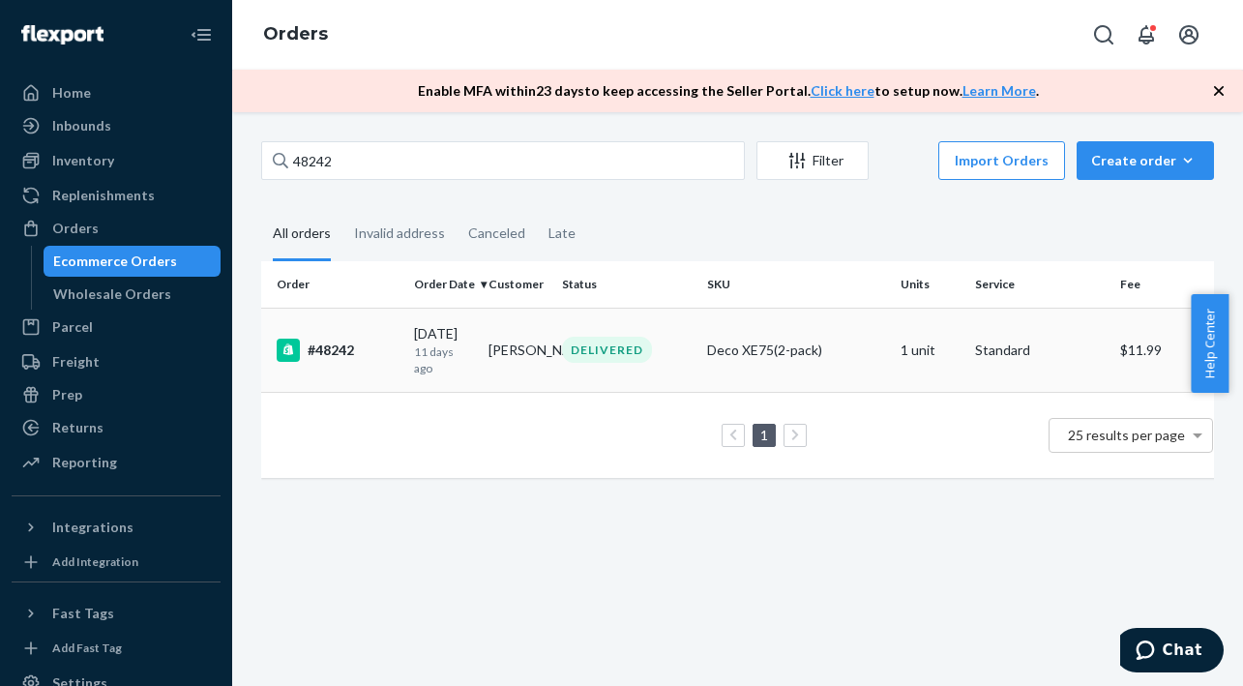
click at [446, 341] on div "[DATE] [DATE]" at bounding box center [443, 350] width 59 height 52
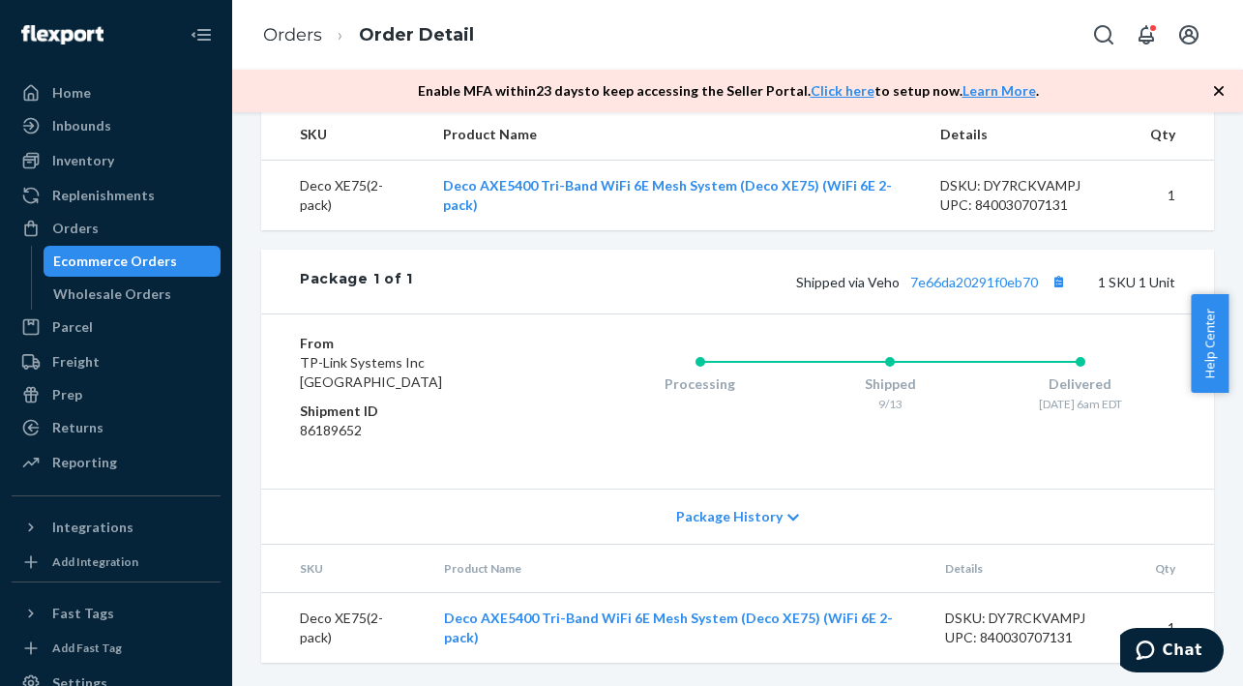
scroll to position [749, 0]
click at [932, 282] on link "7e66da20291f0eb70" at bounding box center [974, 282] width 128 height 16
